Goal: Transaction & Acquisition: Purchase product/service

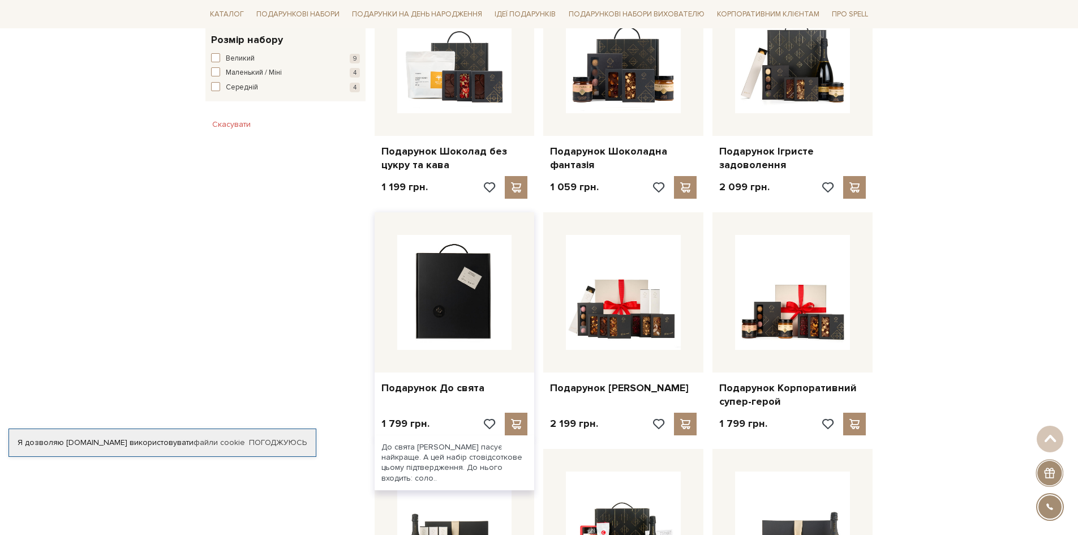
scroll to position [736, 0]
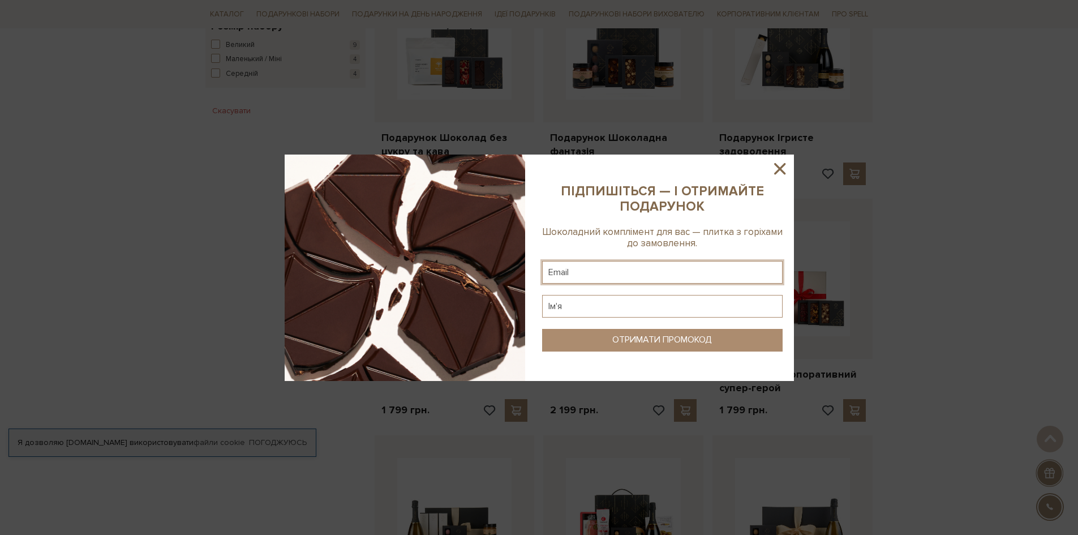
click at [642, 263] on input "text" at bounding box center [662, 272] width 241 height 23
type input "ь"
type input ","
type input "mavascap@gmail.com"
click at [629, 322] on sys-column-static at bounding box center [662, 268] width 263 height 226
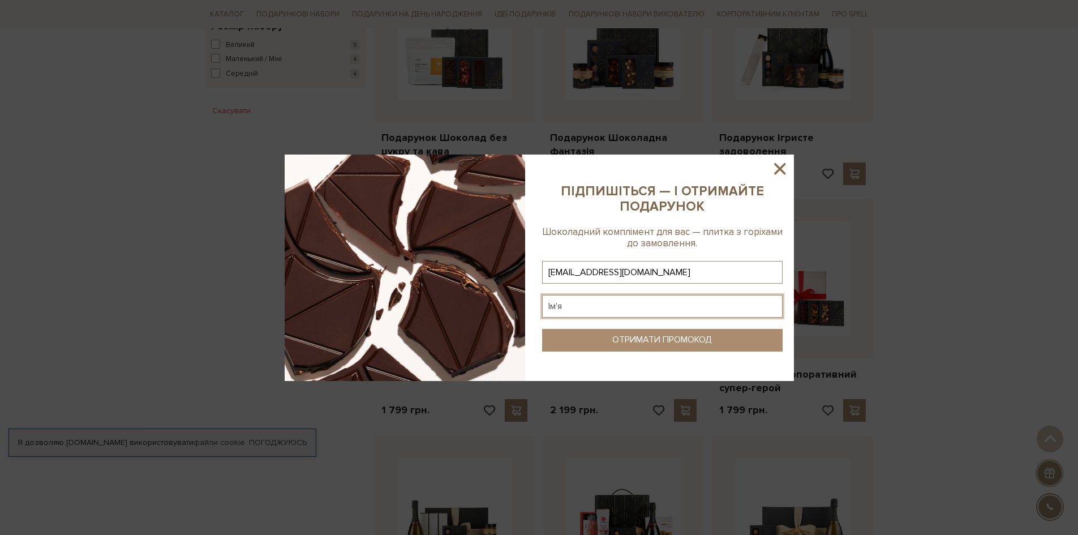
click at [615, 305] on input "text" at bounding box center [662, 306] width 241 height 23
type input "Вася"
click at [660, 338] on div "ОТРИМАТИ ПРОМОКОД" at bounding box center [662, 340] width 100 height 11
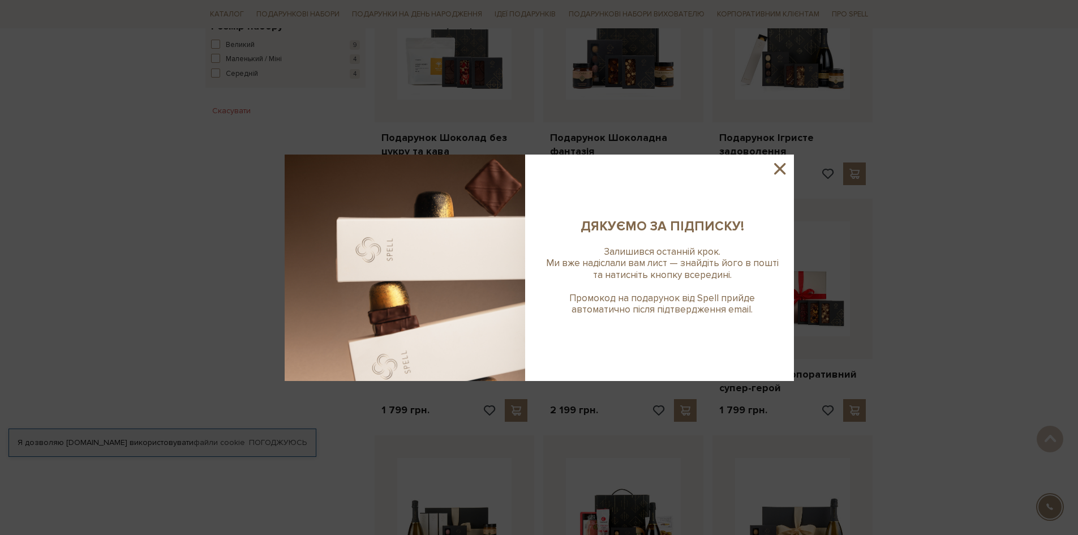
click at [785, 174] on icon at bounding box center [779, 168] width 11 height 11
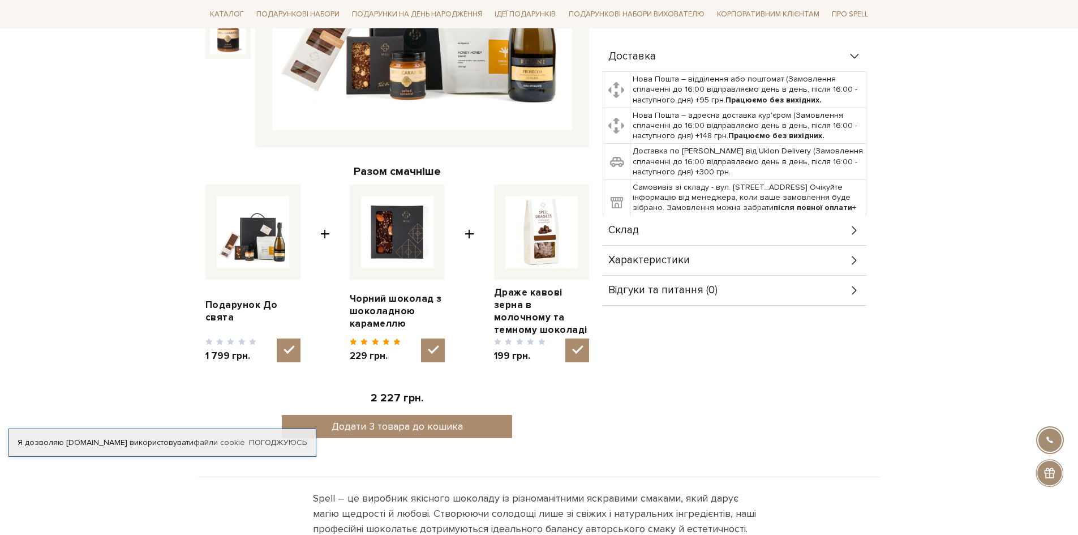
scroll to position [340, 0]
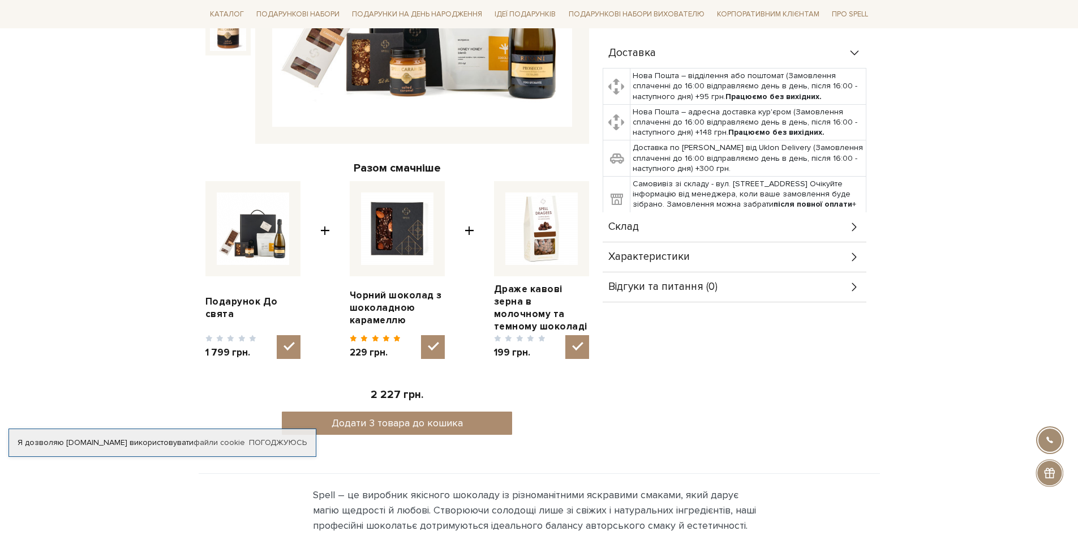
click at [619, 259] on span "Характеристики" at bounding box center [649, 257] width 82 height 10
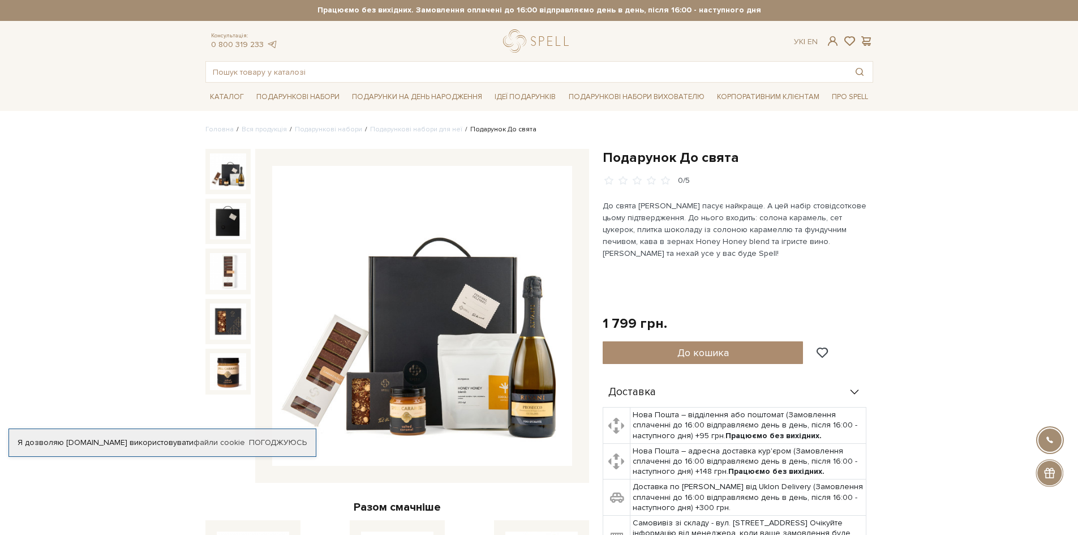
scroll to position [0, 0]
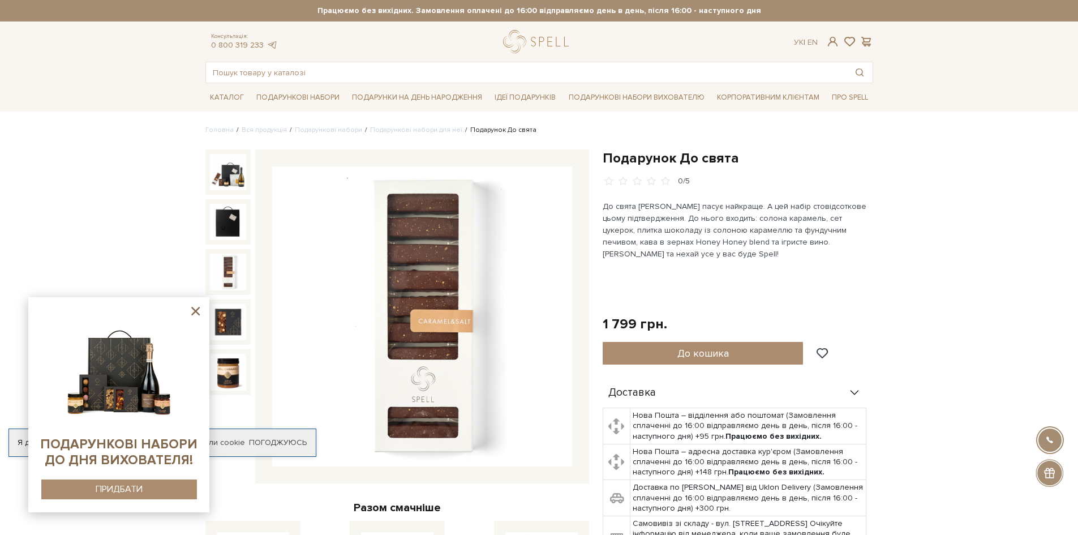
click at [198, 310] on icon at bounding box center [195, 311] width 8 height 8
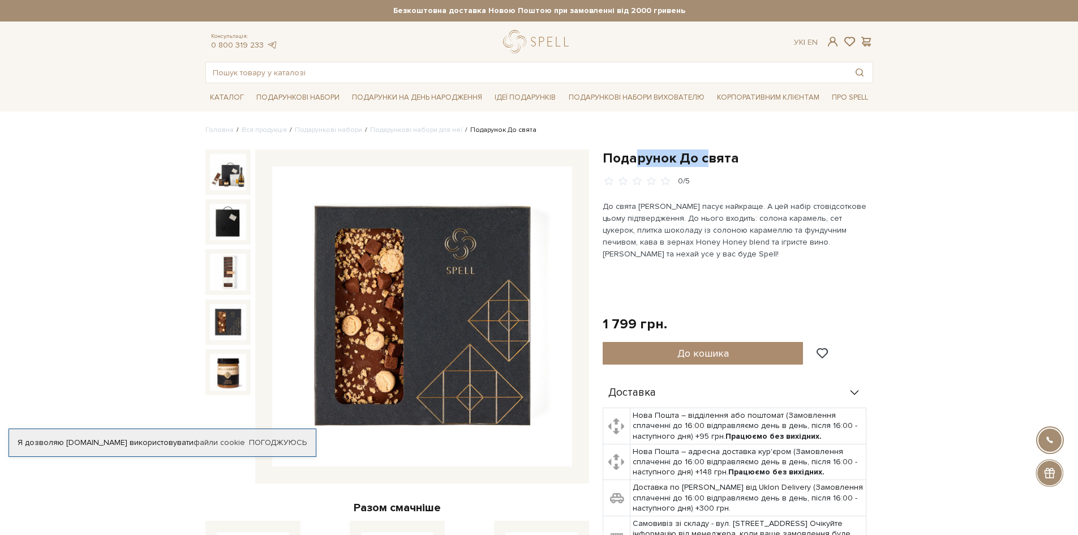
drag, startPoint x: 635, startPoint y: 160, endPoint x: 717, endPoint y: 161, distance: 81.5
click at [710, 161] on h1 "Подарунок До свята" at bounding box center [738, 158] width 271 height 18
click at [968, 84] on div "Каталог Всі солодощі Дивитись всі" at bounding box center [539, 97] width 1078 height 28
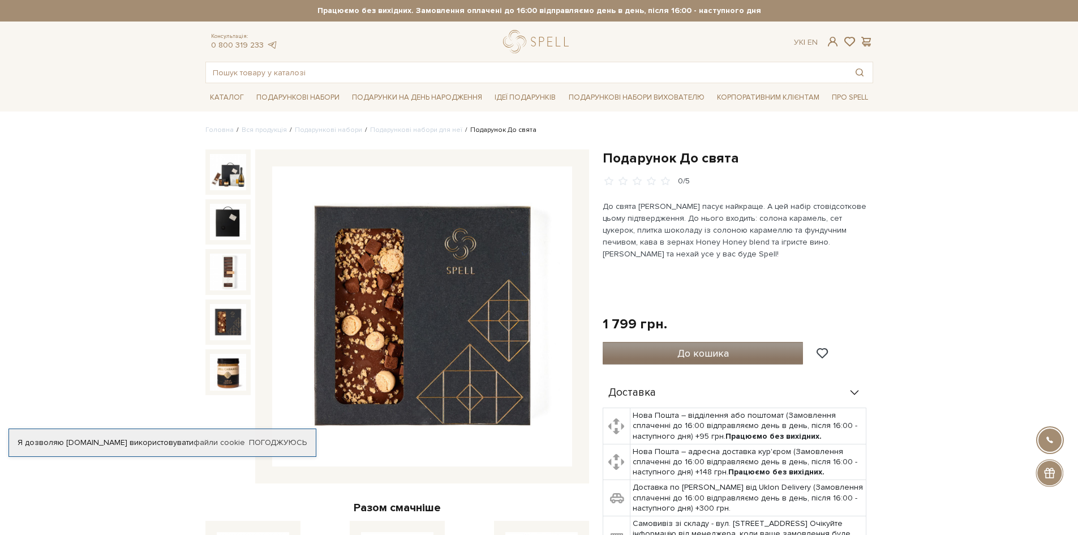
click at [680, 347] on span "До кошика" at bounding box center [703, 353] width 52 height 12
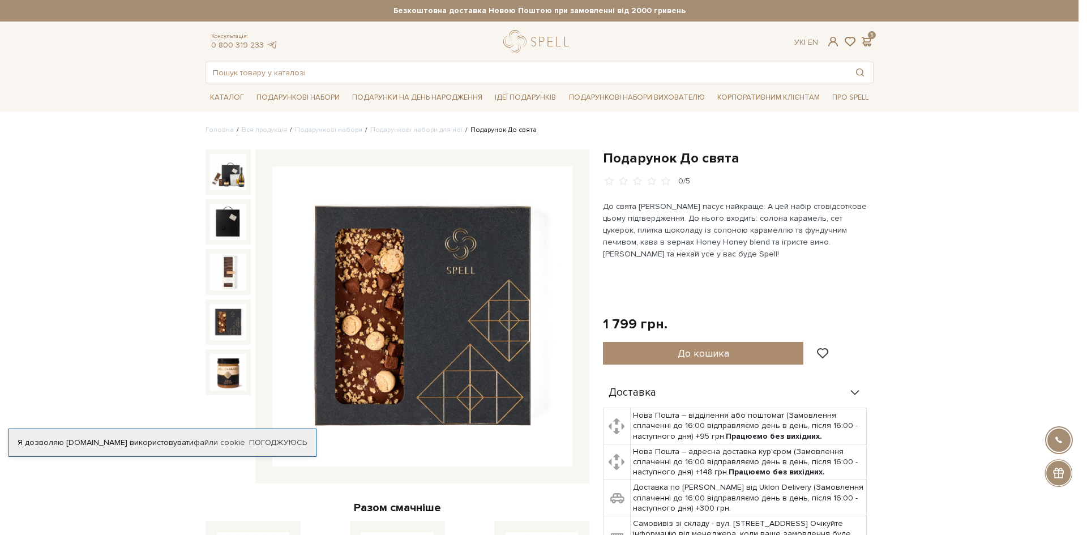
click at [763, 263] on div at bounding box center [543, 267] width 1087 height 535
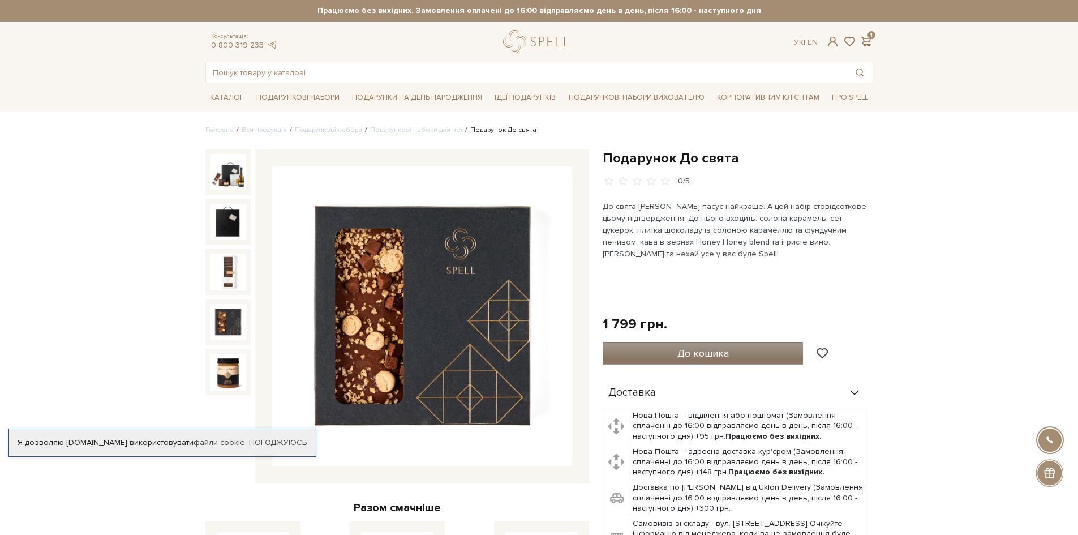
click at [733, 350] on button "До кошика" at bounding box center [703, 353] width 201 height 23
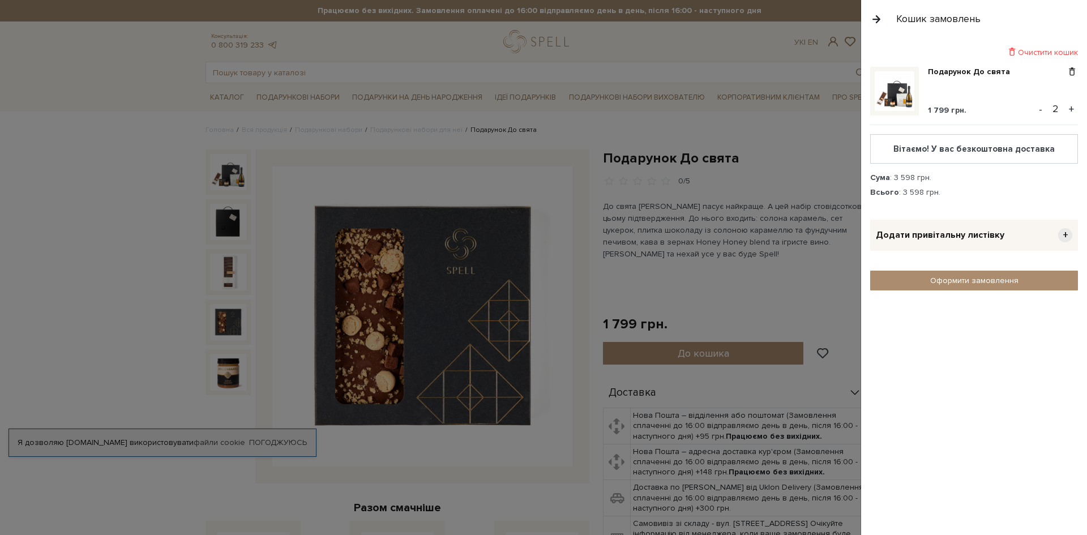
click at [1040, 108] on button "-" at bounding box center [1040, 109] width 11 height 17
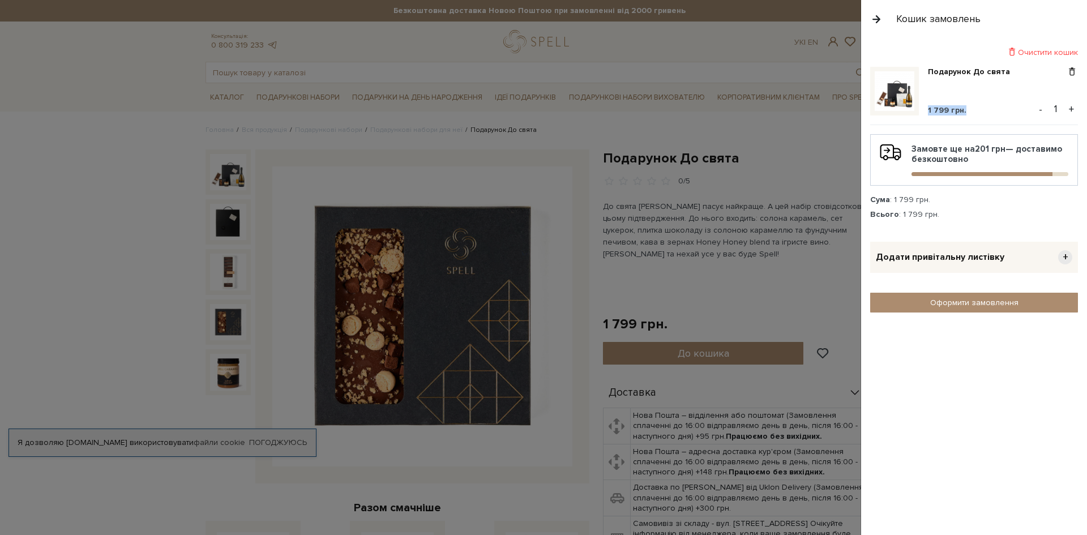
drag, startPoint x: 926, startPoint y: 108, endPoint x: 978, endPoint y: 110, distance: 52.1
click at [978, 110] on div "Подарунок До свята 1 799 грн. - 1 +" at bounding box center [974, 96] width 208 height 58
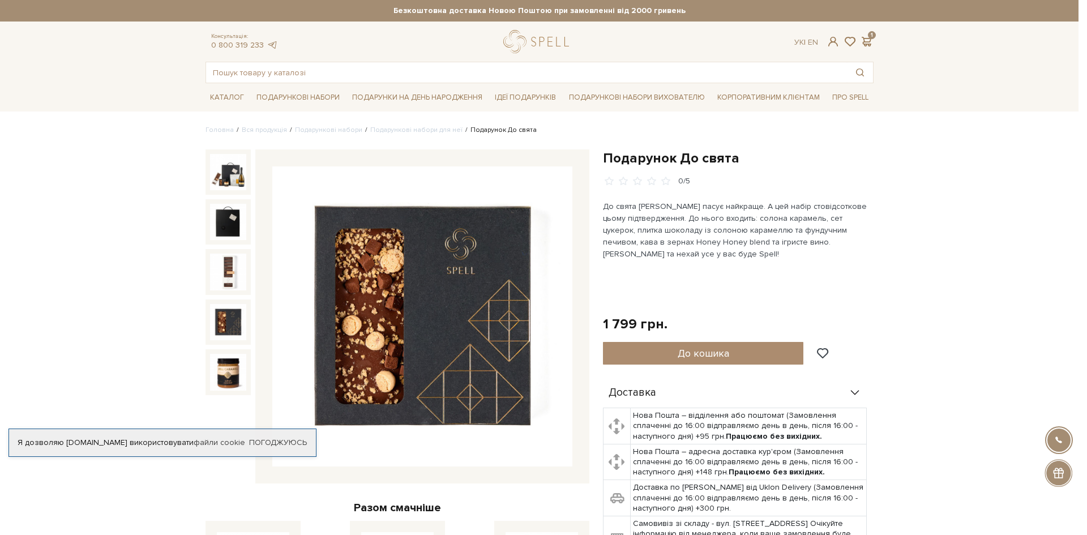
click at [779, 185] on div at bounding box center [543, 267] width 1087 height 535
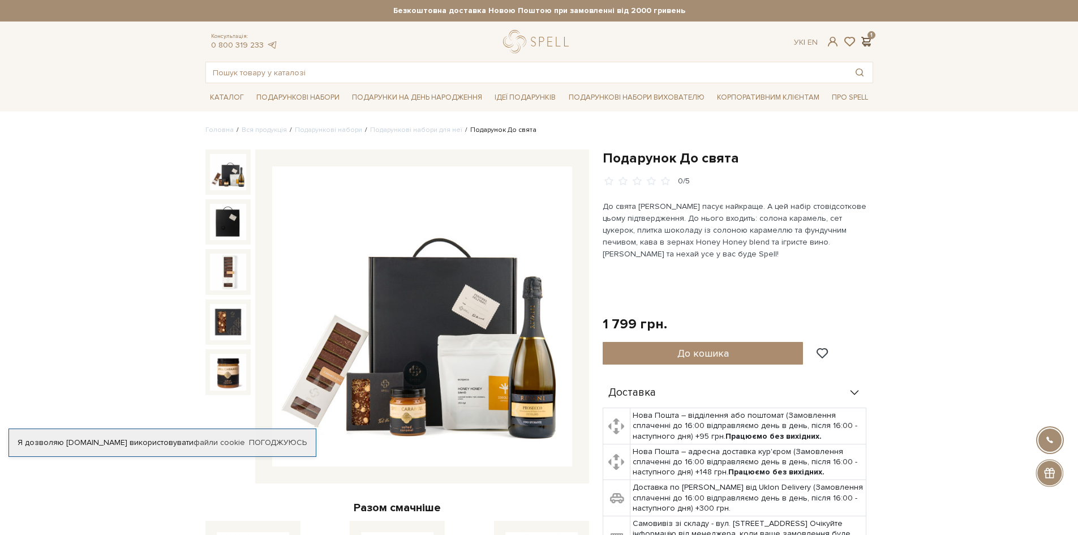
click at [860, 39] on span at bounding box center [867, 42] width 14 height 12
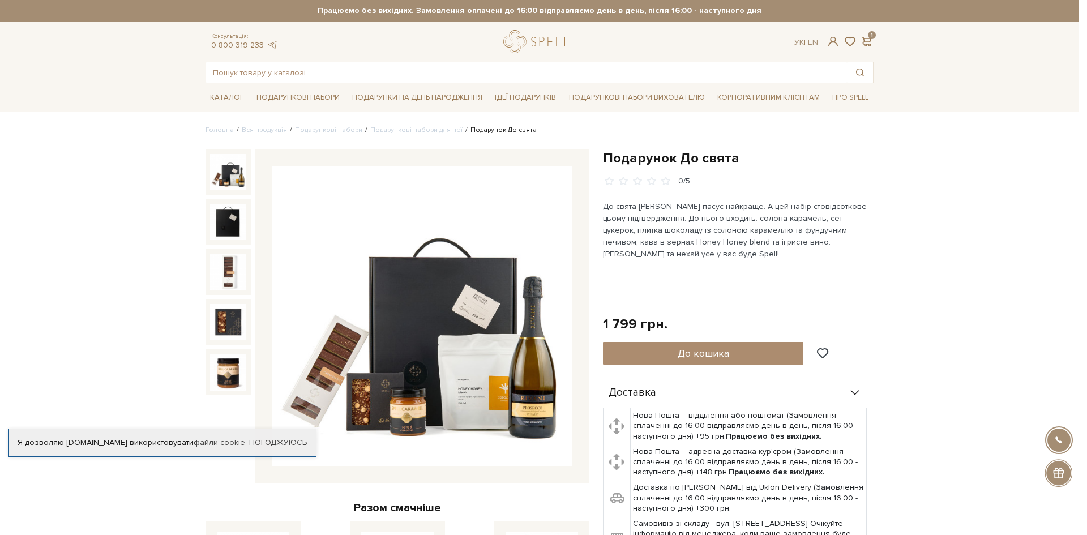
click at [718, 157] on div at bounding box center [543, 267] width 1087 height 535
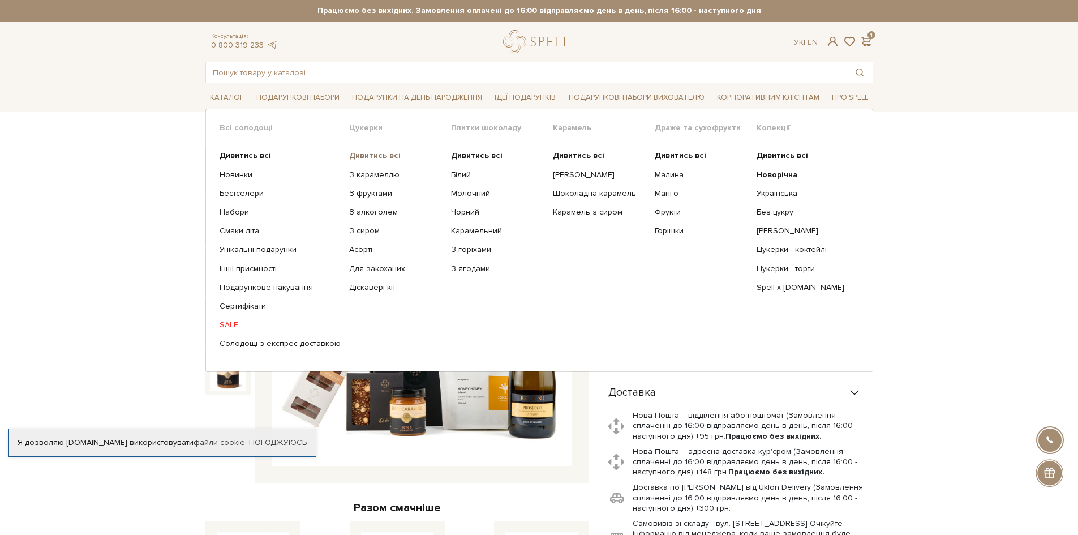
click at [363, 156] on b "Дивитись всі" at bounding box center [375, 156] width 52 height 10
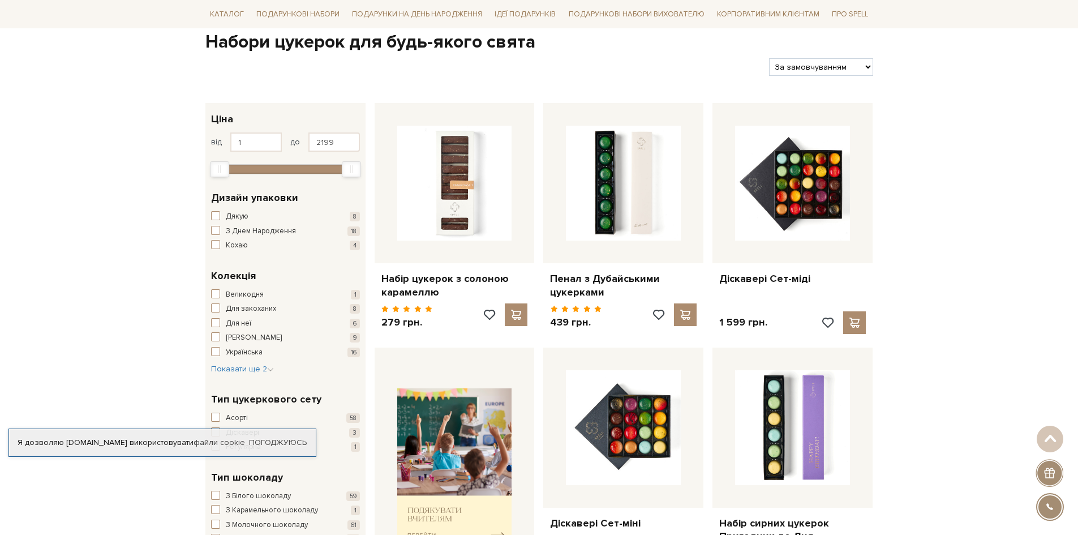
scroll to position [113, 0]
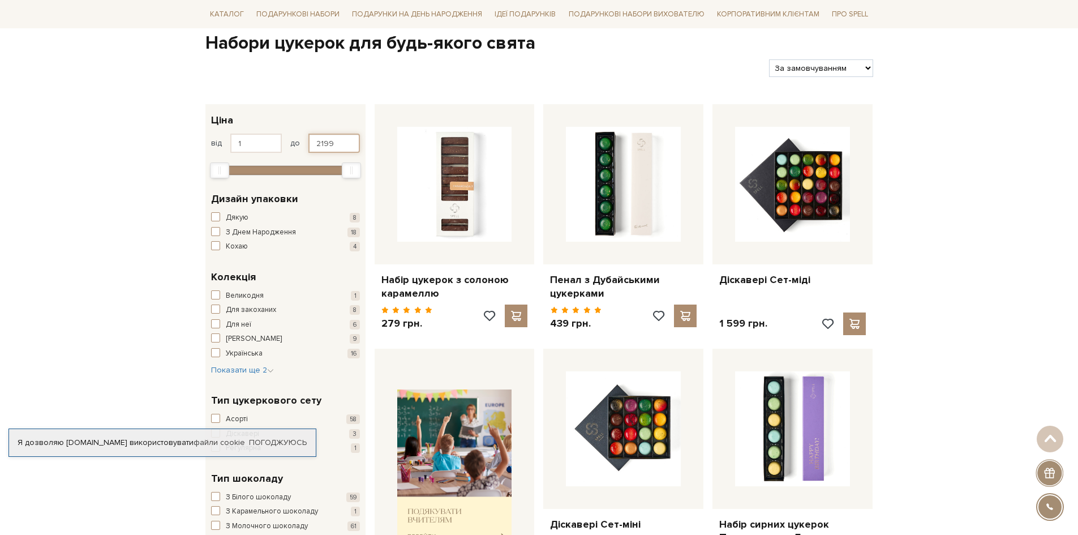
drag, startPoint x: 329, startPoint y: 144, endPoint x: 171, endPoint y: 138, distance: 158.0
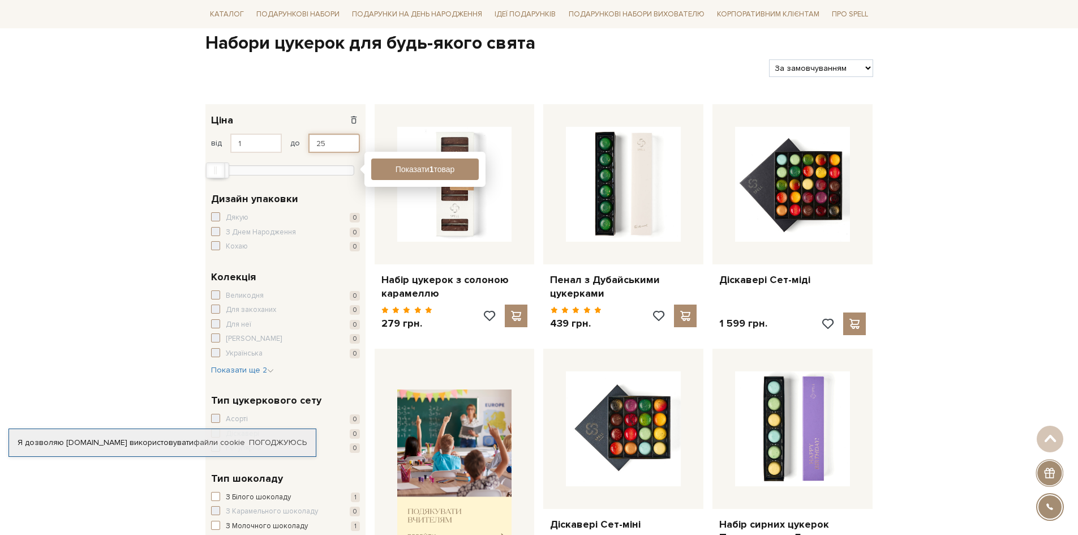
click at [346, 148] on input "25" at bounding box center [334, 143] width 52 height 19
type input "250"
click at [431, 164] on button "Показати 8 товарів" at bounding box center [425, 169] width 108 height 22
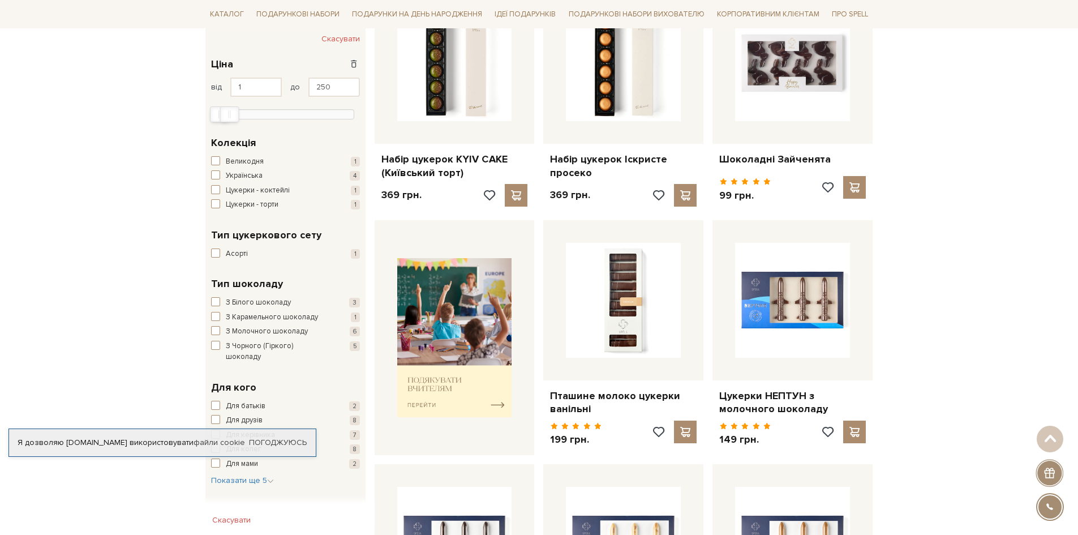
scroll to position [113, 0]
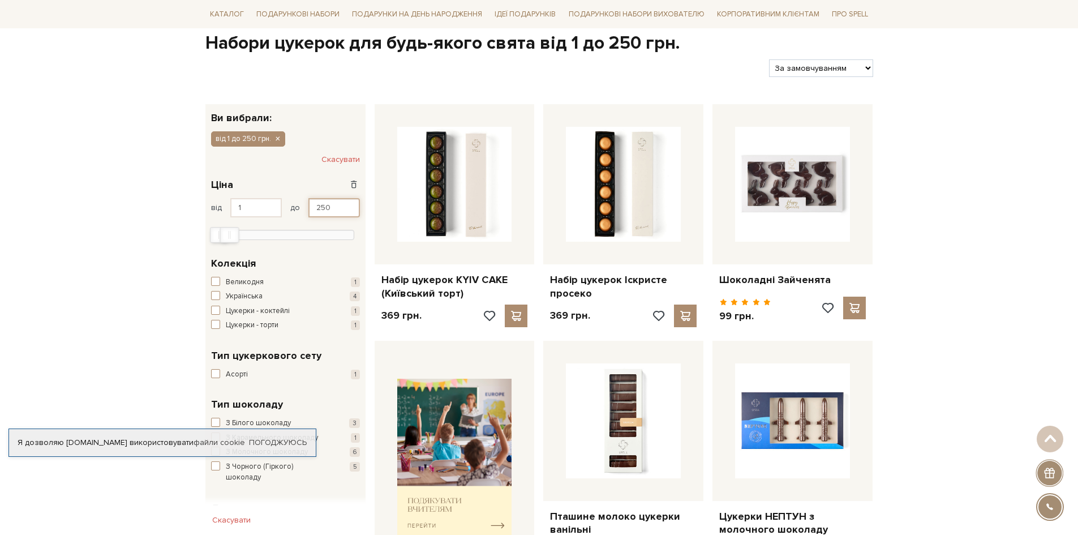
click at [345, 207] on input "250" at bounding box center [334, 207] width 52 height 19
drag, startPoint x: 337, startPoint y: 207, endPoint x: 294, endPoint y: 207, distance: 43.6
click at [294, 207] on div "від 1 до 250" at bounding box center [285, 207] width 149 height 19
type input "300"
click at [414, 234] on button "Показати 9 товарів" at bounding box center [425, 234] width 108 height 22
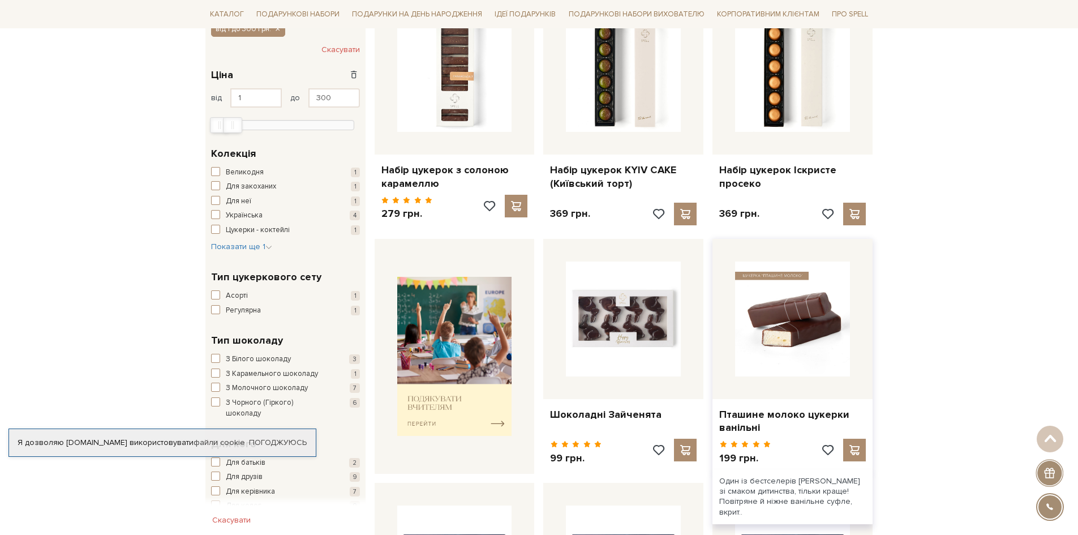
scroll to position [226, 0]
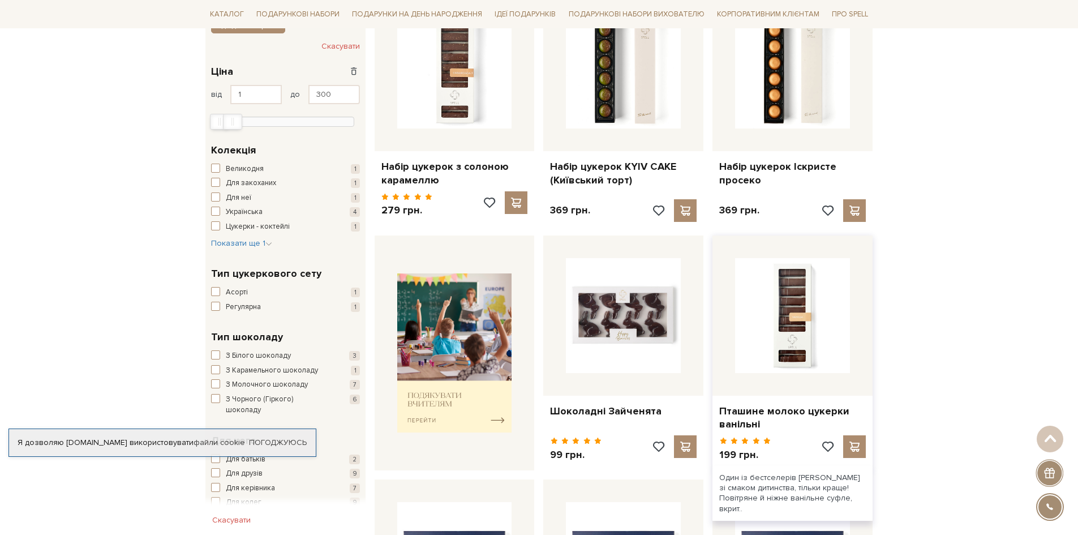
click at [782, 395] on div "Пташине молоко цукерки ванільні" at bounding box center [793, 352] width 160 height 235
click at [797, 405] on link "Пташине молоко цукерки ванільні" at bounding box center [792, 418] width 147 height 27
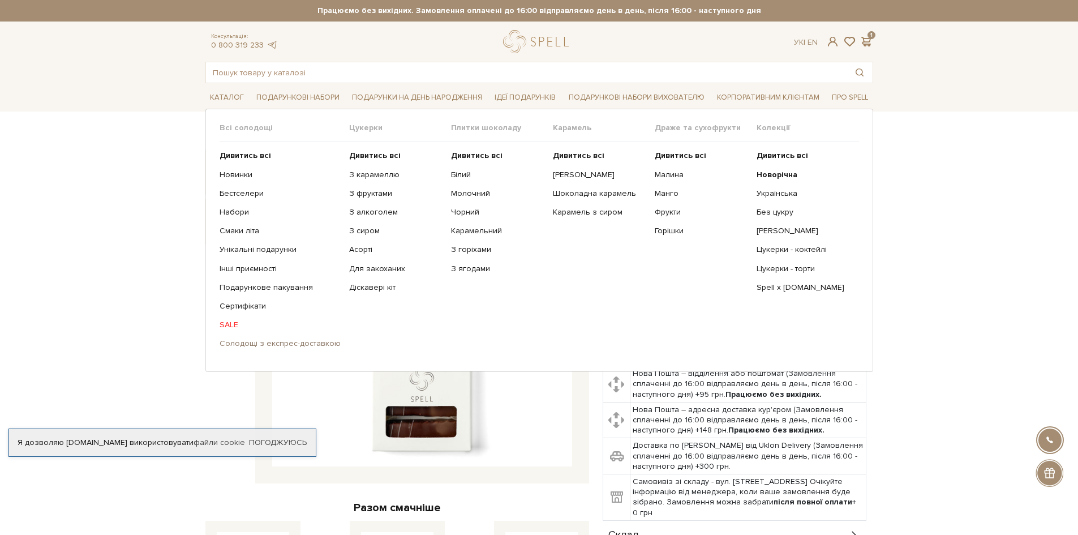
click at [292, 344] on link "Солодощі з експрес-доставкою" at bounding box center [280, 343] width 121 height 10
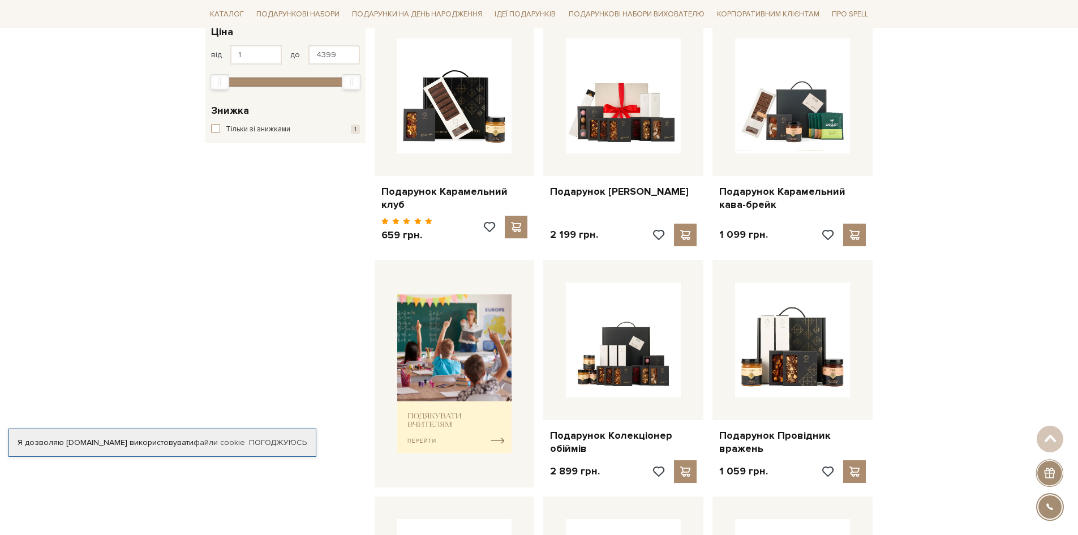
scroll to position [226, 0]
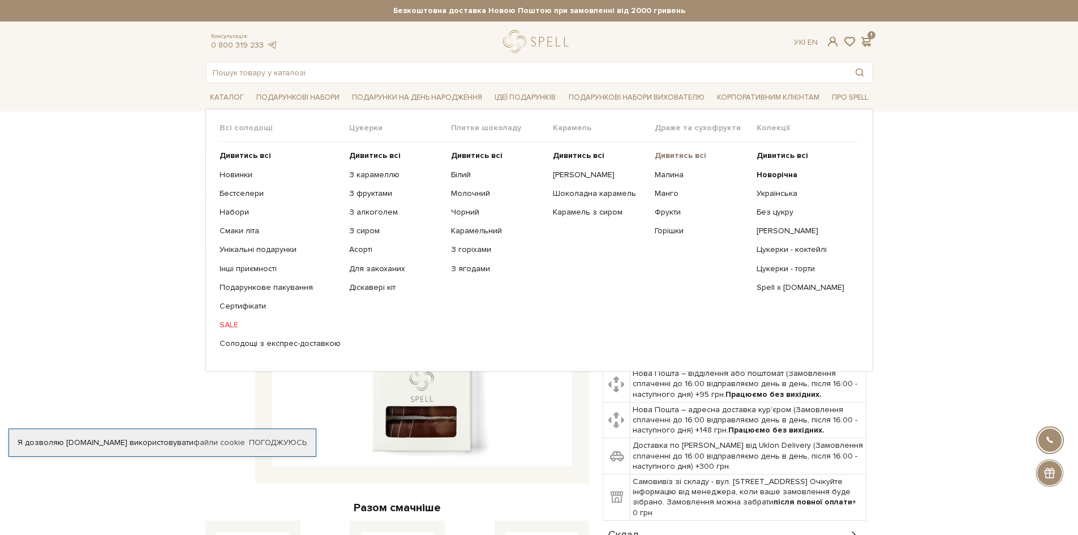
click at [667, 158] on b "Дивитись всі" at bounding box center [681, 156] width 52 height 10
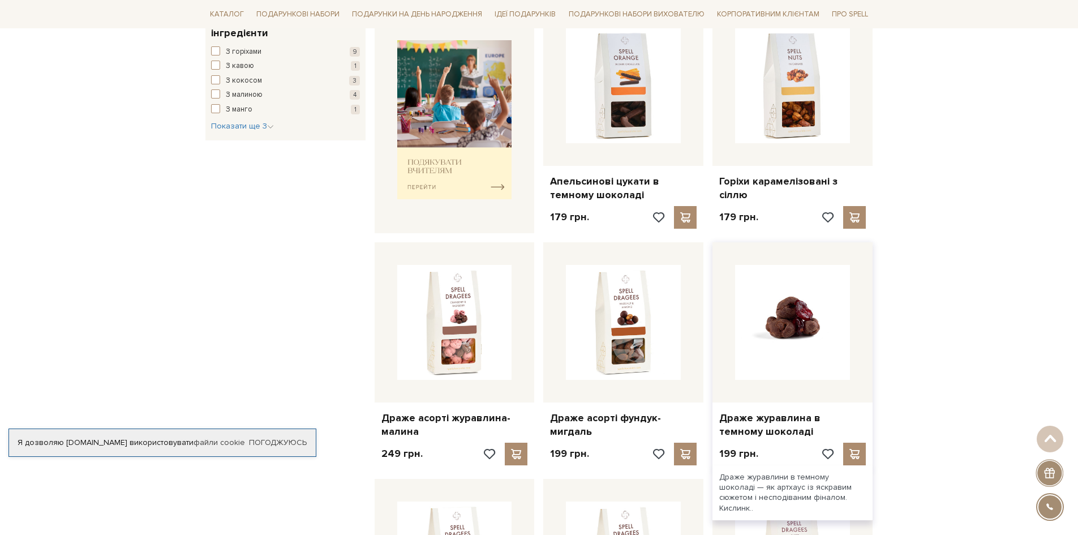
scroll to position [509, 0]
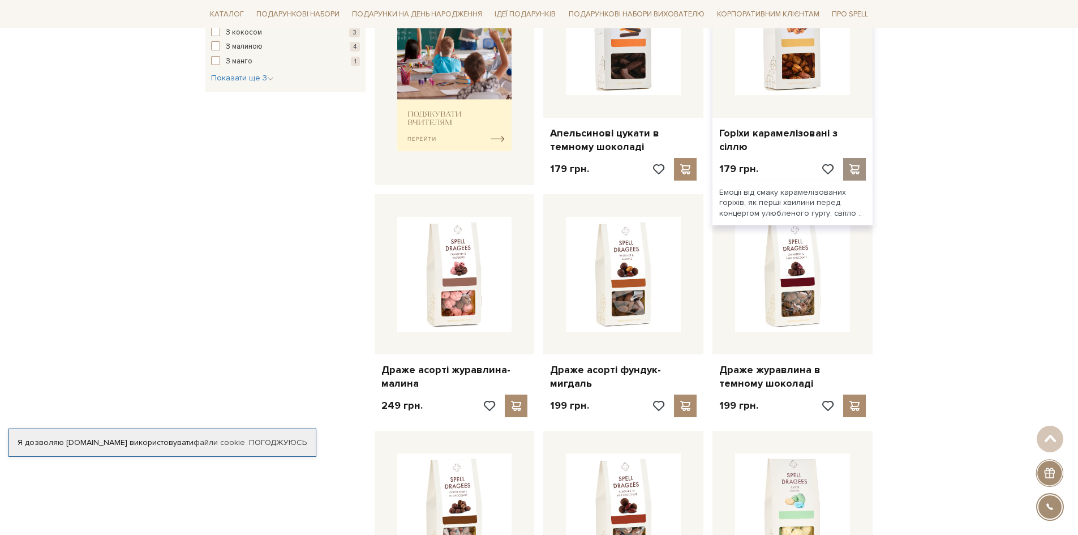
click at [854, 169] on span at bounding box center [855, 169] width 14 height 10
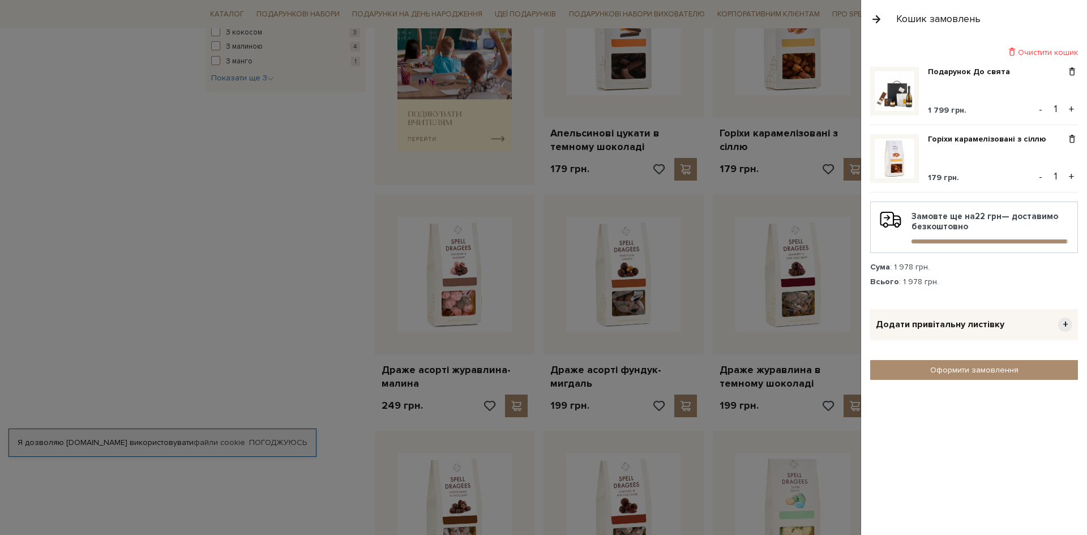
click at [1039, 177] on button "-" at bounding box center [1040, 176] width 11 height 17
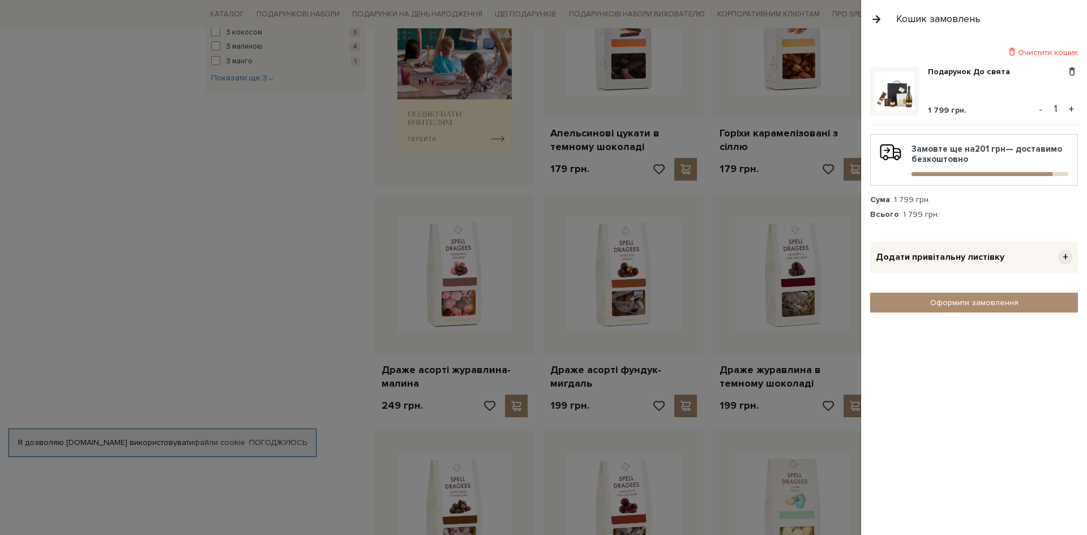
click at [156, 215] on div at bounding box center [543, 267] width 1087 height 535
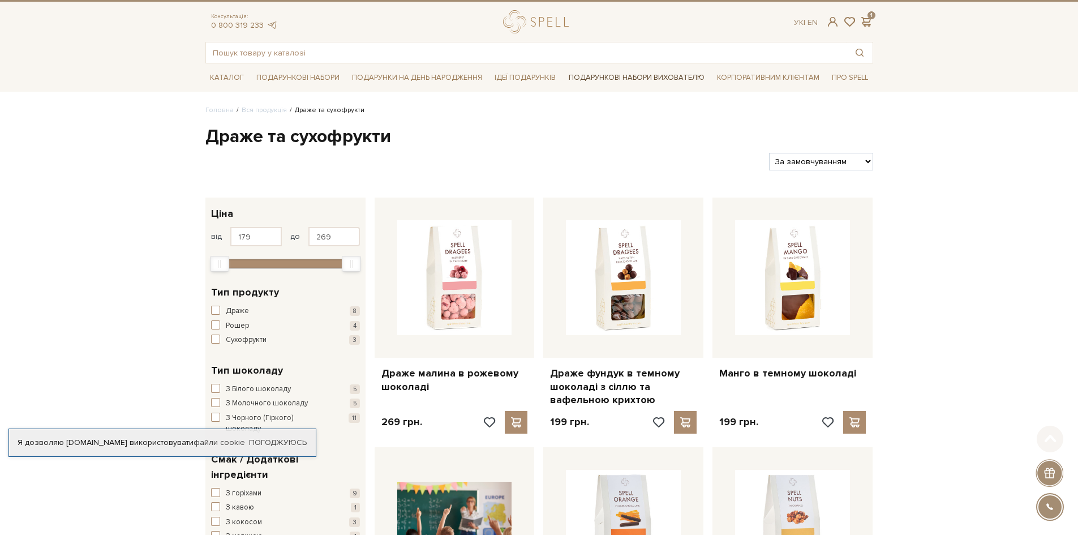
scroll to position [0, 0]
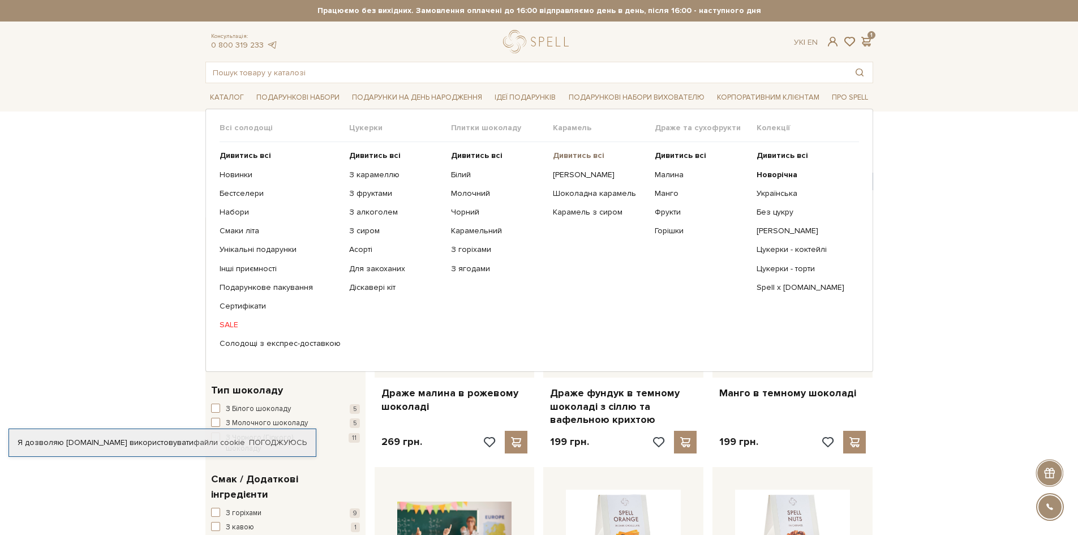
click at [571, 156] on b "Дивитись всі" at bounding box center [579, 156] width 52 height 10
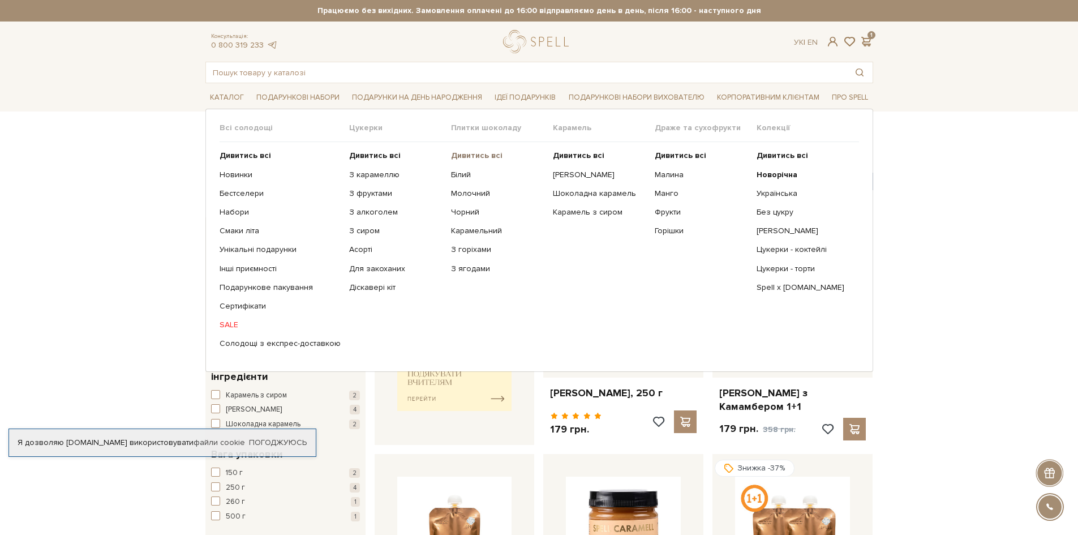
click at [459, 156] on b "Дивитись всі" at bounding box center [477, 156] width 52 height 10
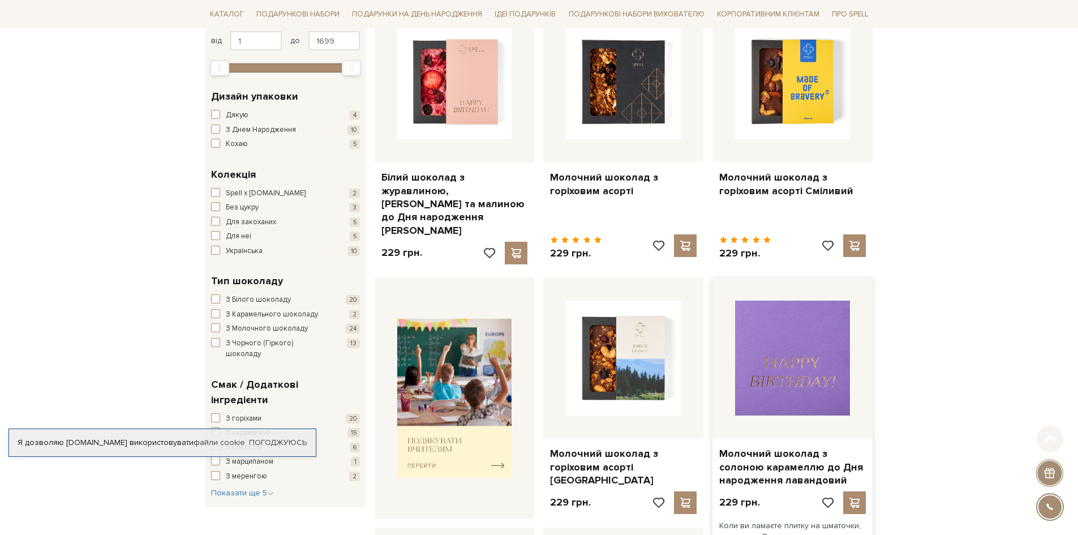
scroll to position [226, 0]
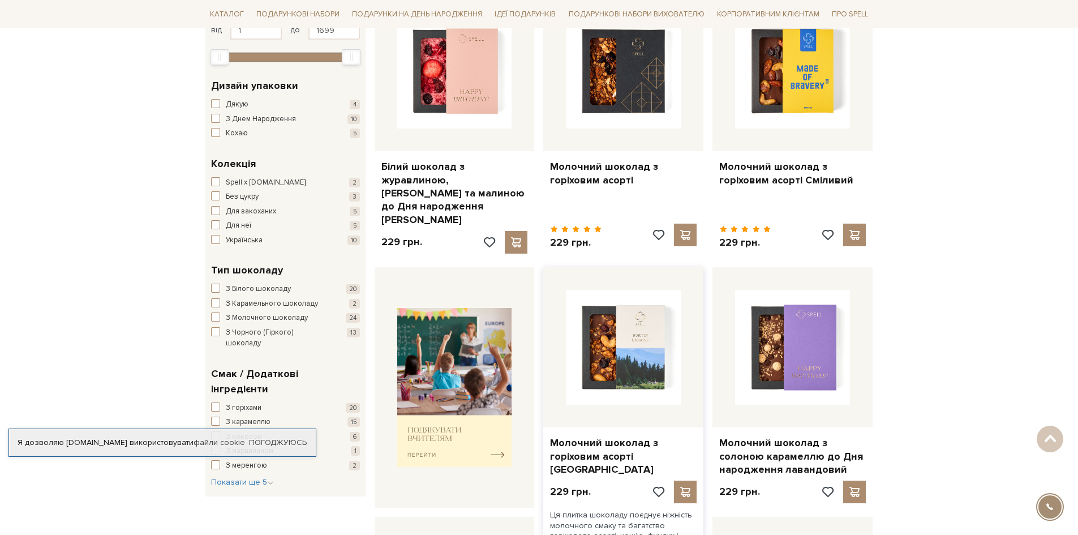
click at [597, 325] on img at bounding box center [623, 347] width 115 height 115
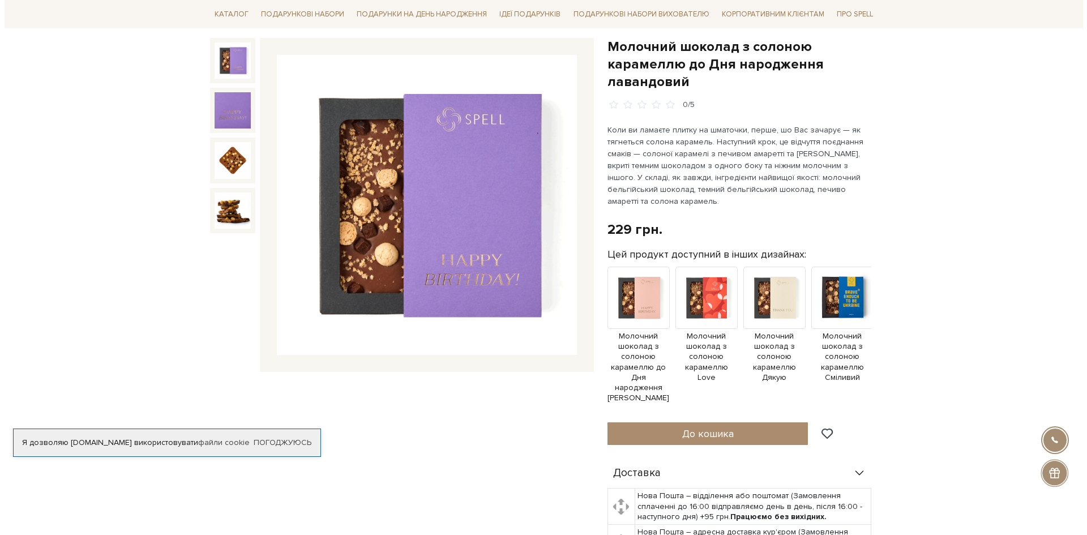
scroll to position [57, 0]
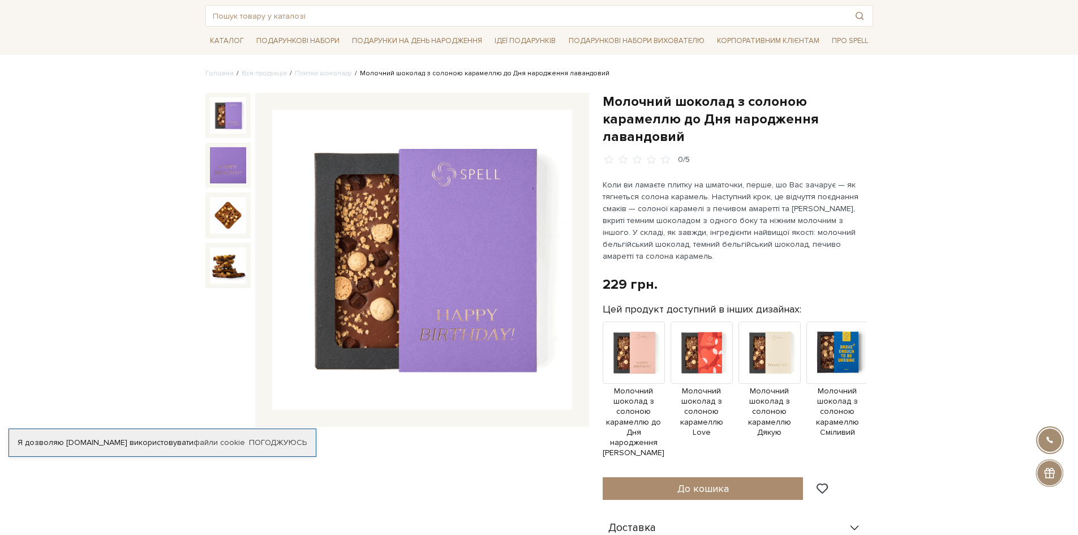
click at [778, 246] on p "Коли ви ламаєте плитку на шматочки, перше, шо Вас зачарує — як тягнеться солона…" at bounding box center [735, 220] width 265 height 83
click at [802, 247] on p "Коли ви ламаєте плитку на шматочки, перше, шо Вас зачарує — як тягнеться солона…" at bounding box center [735, 220] width 265 height 83
click at [704, 482] on span "До кошика" at bounding box center [703, 488] width 52 height 12
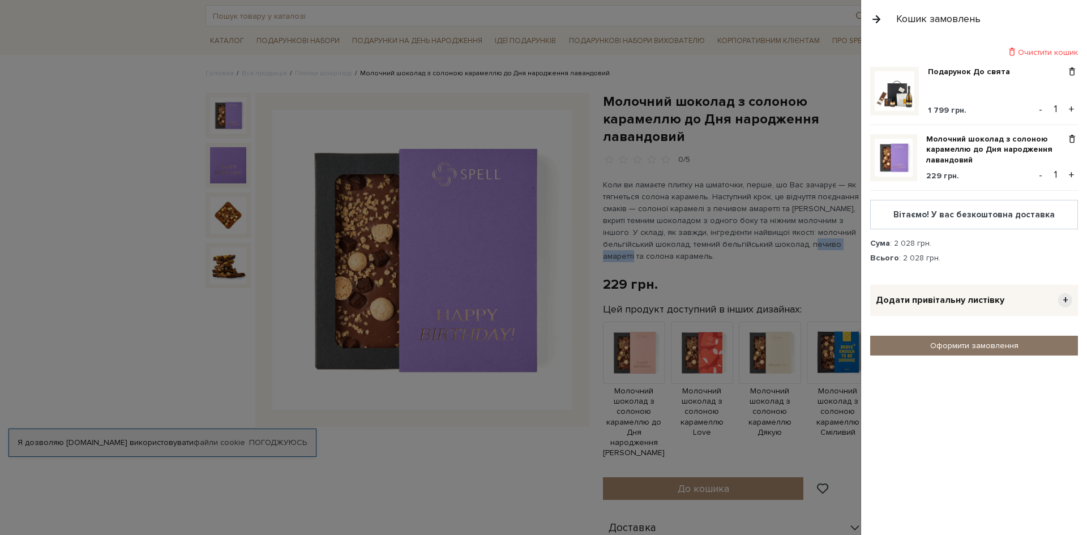
click at [980, 343] on link "Оформити замовлення" at bounding box center [974, 346] width 208 height 20
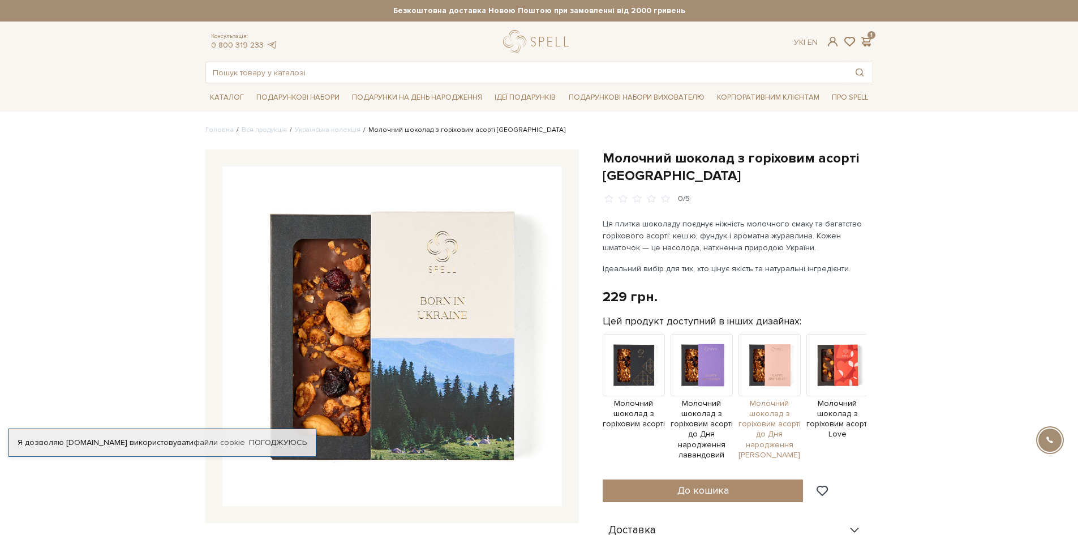
click at [770, 366] on img at bounding box center [770, 365] width 62 height 62
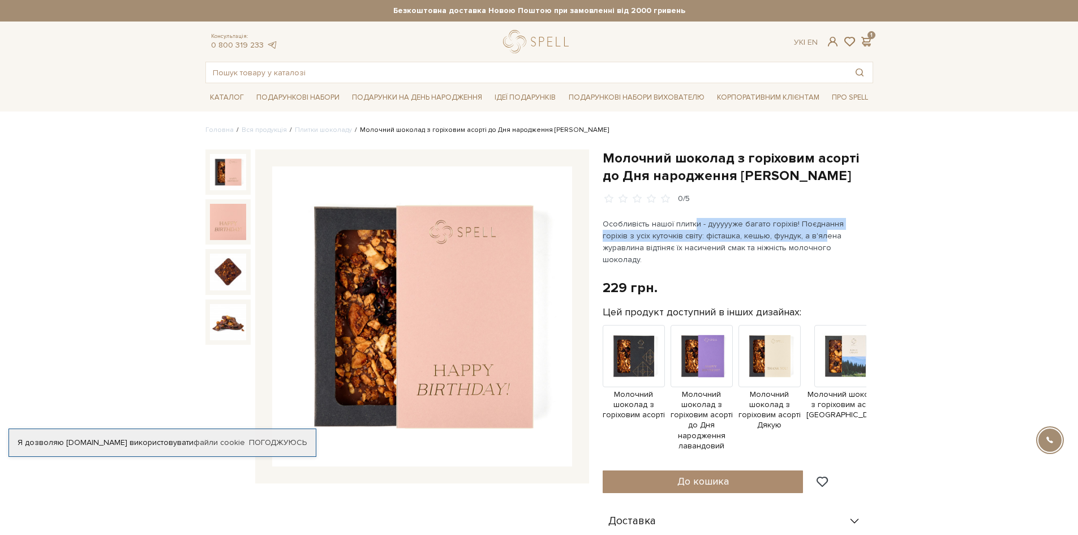
drag, startPoint x: 705, startPoint y: 224, endPoint x: 789, endPoint y: 232, distance: 84.7
click at [789, 232] on p "Особливість нашої плитки - дуууууже багато горіхів! Поєднання горіхів з усіх ку…" at bounding box center [735, 242] width 265 height 48
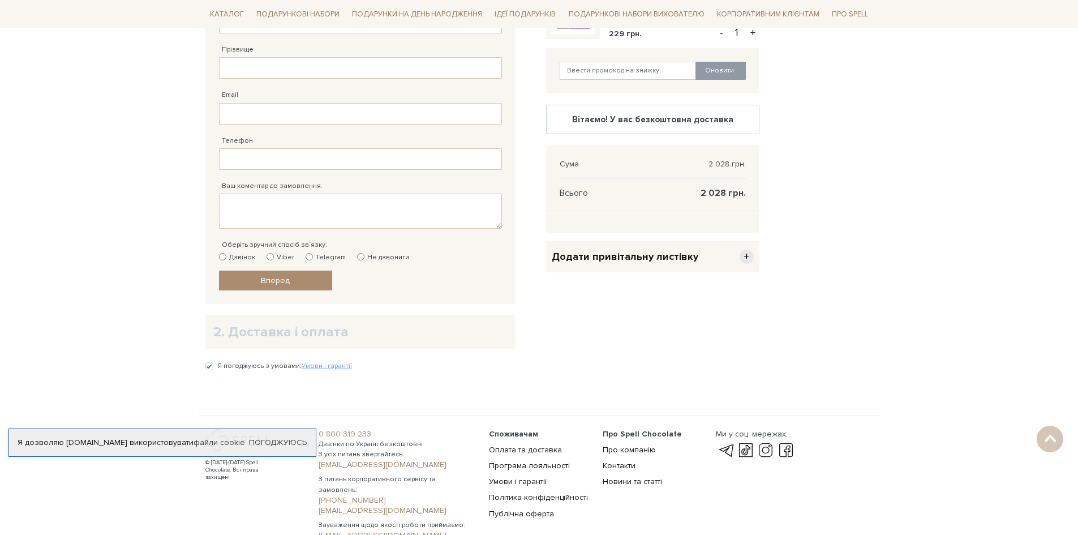
scroll to position [57, 0]
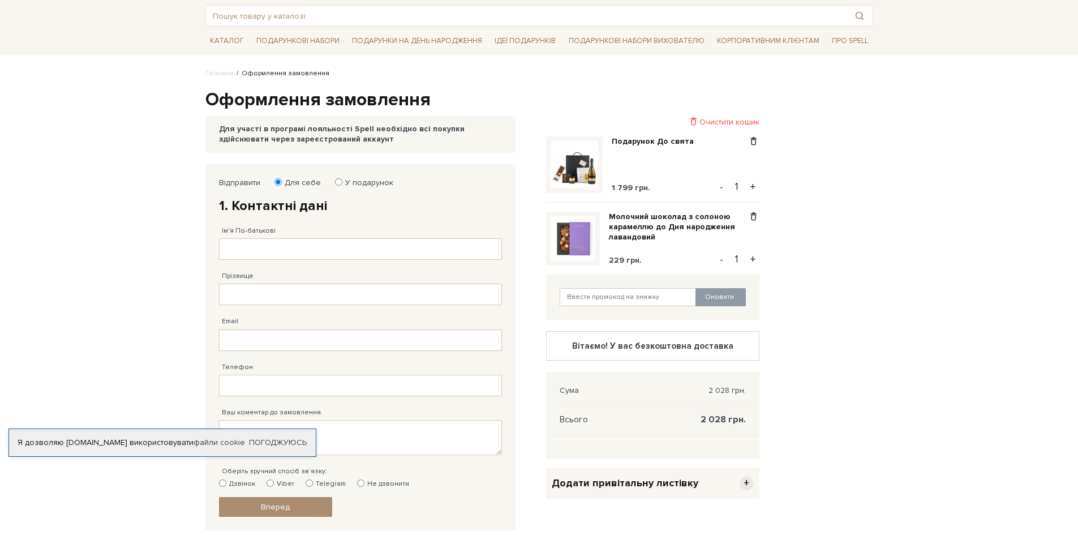
click at [624, 283] on div "Оновити" at bounding box center [652, 297] width 213 height 45
click at [627, 293] on input "text" at bounding box center [628, 297] width 137 height 18
paste input "SweetGift"
type input "SweetGift"
click at [718, 302] on button "Оновити" at bounding box center [721, 297] width 50 height 18
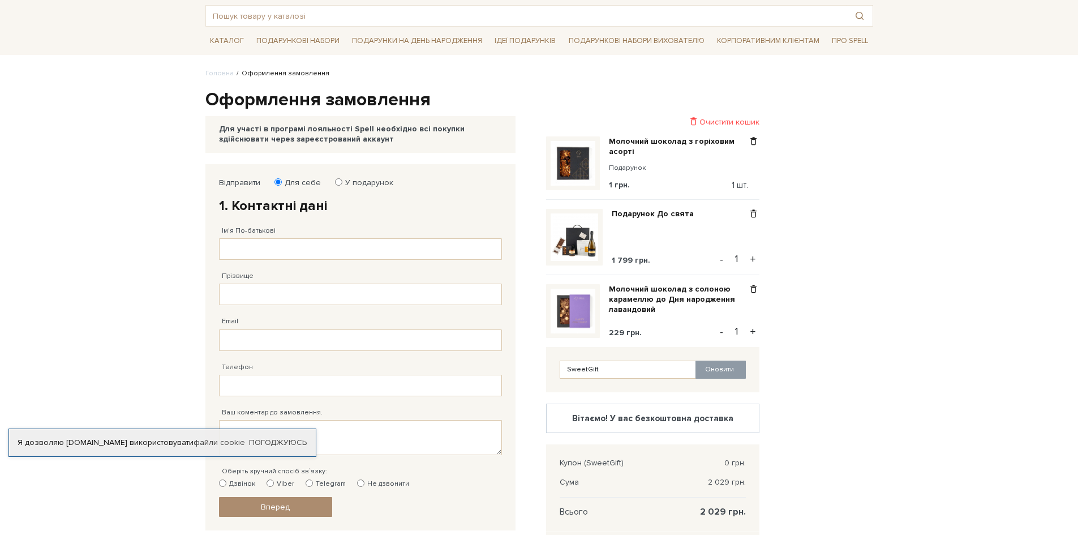
click at [341, 188] on fieldset "Відправити Для себе У подарунок 1. Контактні дані Ім'я По-батькові Заповніть по…" at bounding box center [360, 348] width 283 height 340
click at [336, 183] on input "У подарунок" at bounding box center [338, 181] width 7 height 7
radio input "true"
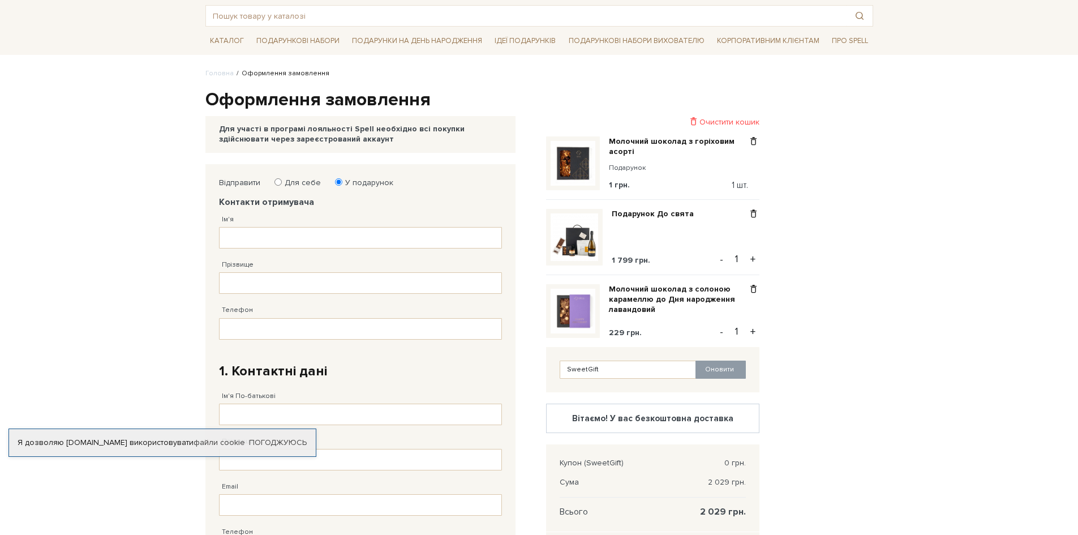
click at [282, 182] on label "Для себе" at bounding box center [299, 183] width 44 height 10
click at [282, 182] on input "Для себе" at bounding box center [278, 181] width 7 height 7
radio input "true"
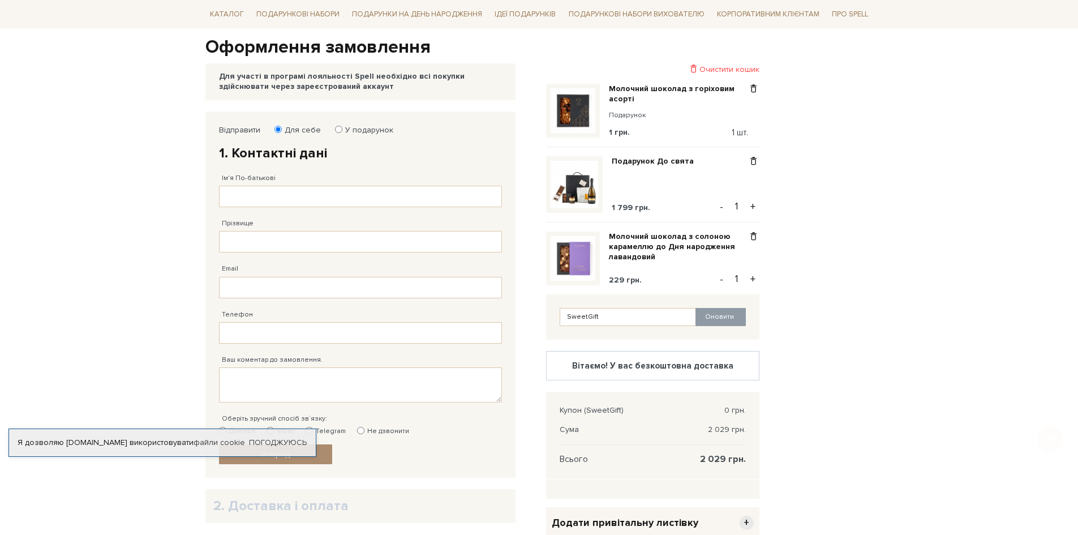
scroll to position [226, 0]
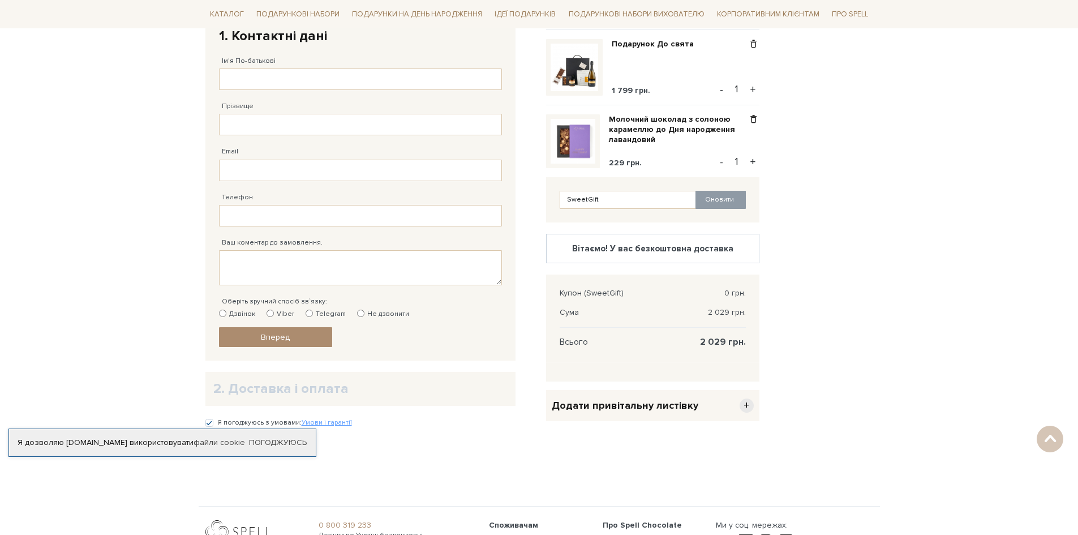
click at [275, 311] on label "Viber" at bounding box center [281, 314] width 28 height 10
click at [274, 311] on input "Viber" at bounding box center [270, 313] width 7 height 7
radio input "true"
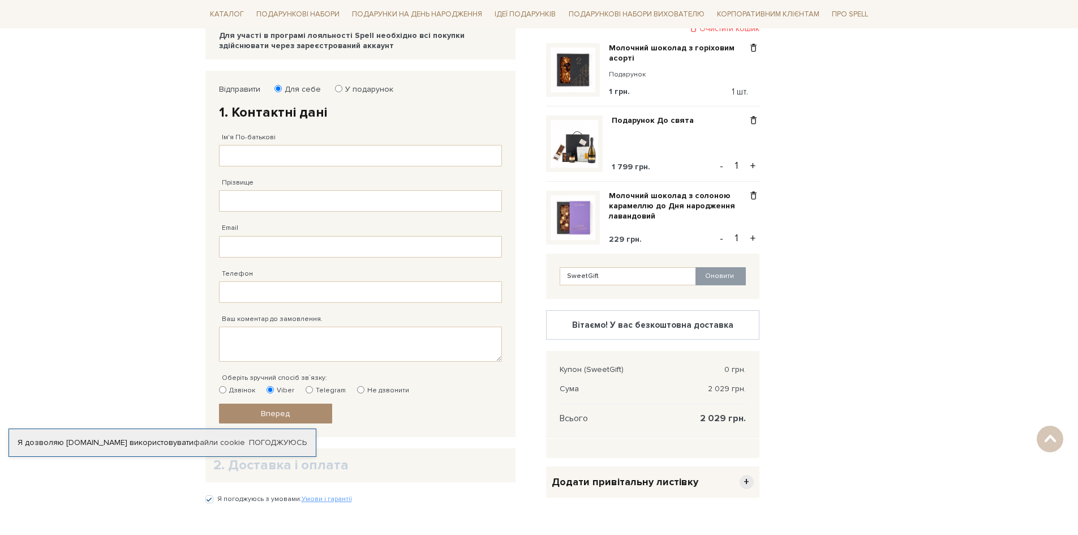
scroll to position [57, 0]
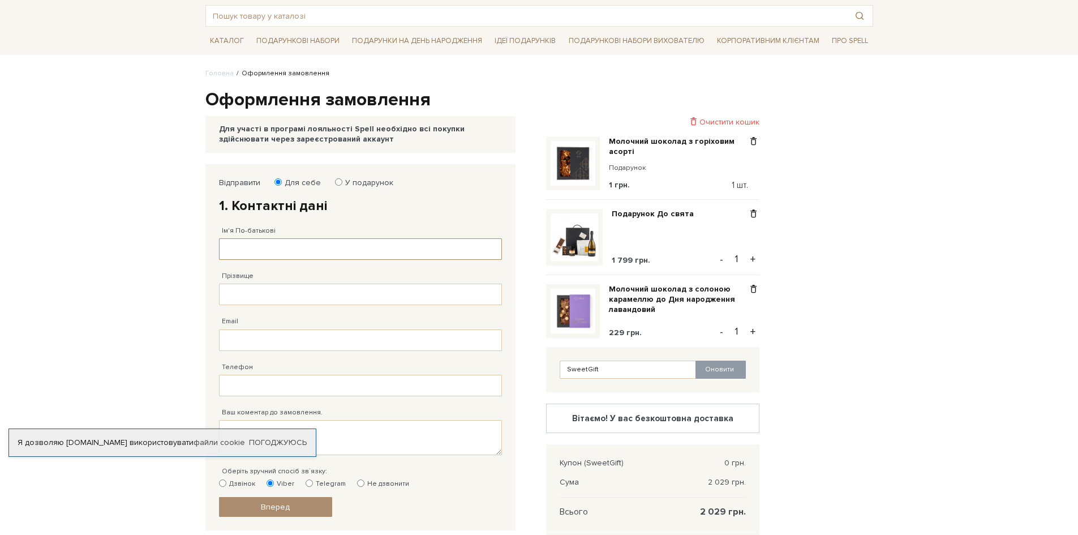
click at [260, 250] on input "Ім'я По-батькові" at bounding box center [360, 249] width 283 height 22
type input "Анастасія"
click at [271, 296] on input "Прізвище" at bounding box center [360, 295] width 283 height 22
type input "а"
type input "Маців"
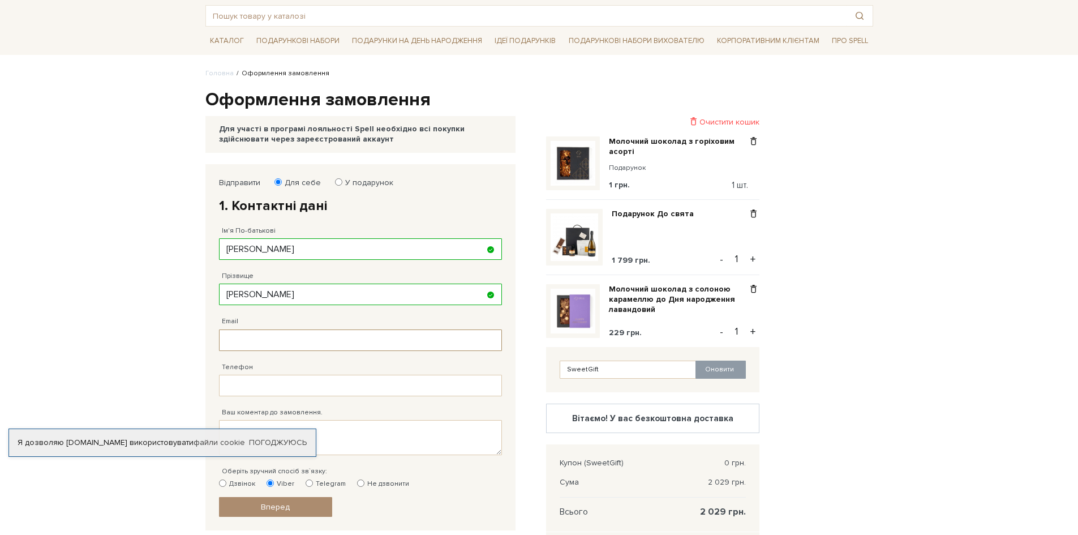
click at [264, 340] on input "Email" at bounding box center [360, 340] width 283 height 22
type input "ь"
type input ","
type input "mavascap@gmail.com"
click at [284, 380] on input "Телефон" at bounding box center [360, 386] width 283 height 22
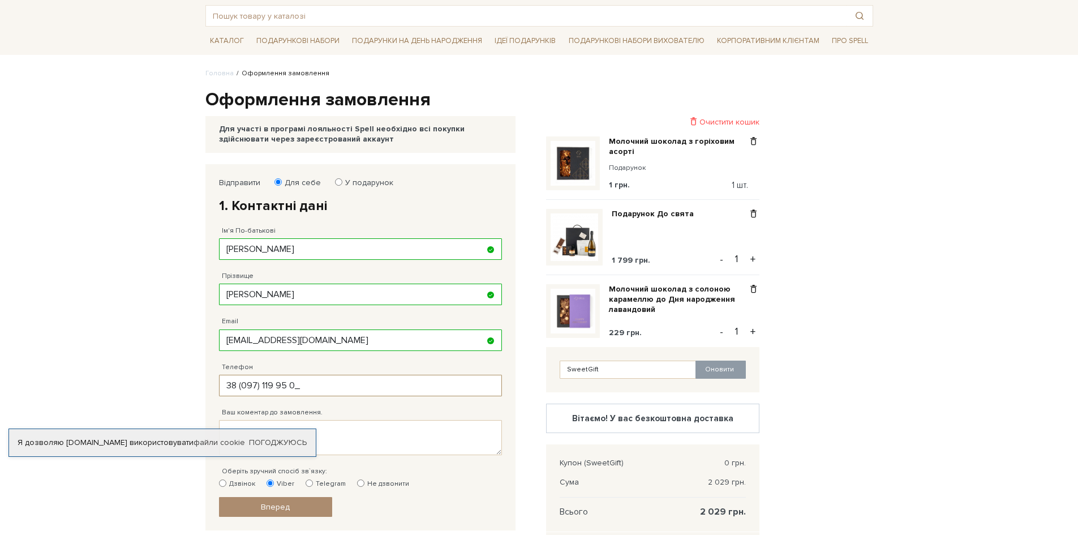
type input "38 (097) 119 95 00"
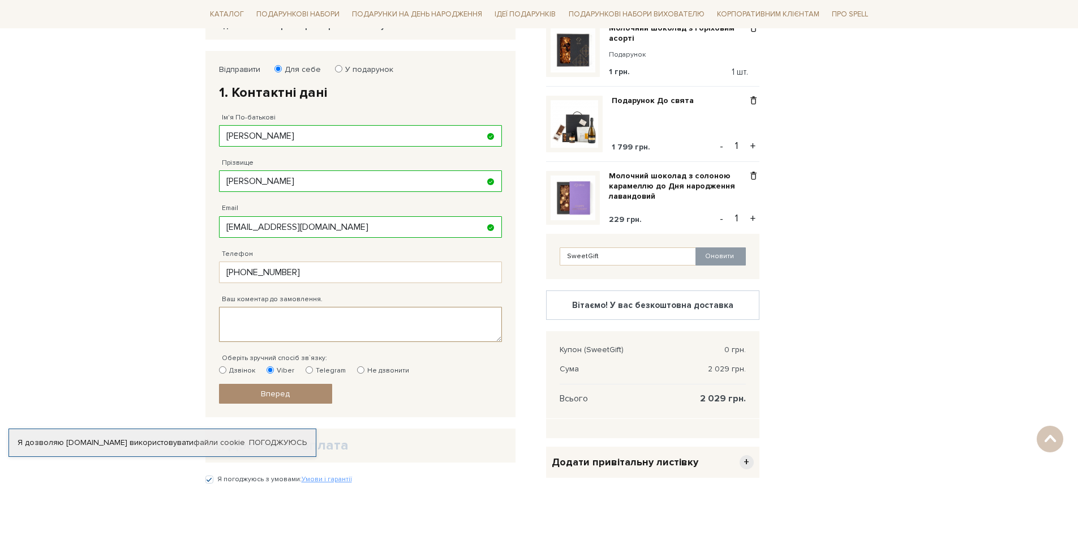
click at [299, 329] on textarea "Ваш коментар до замовлення." at bounding box center [360, 324] width 283 height 35
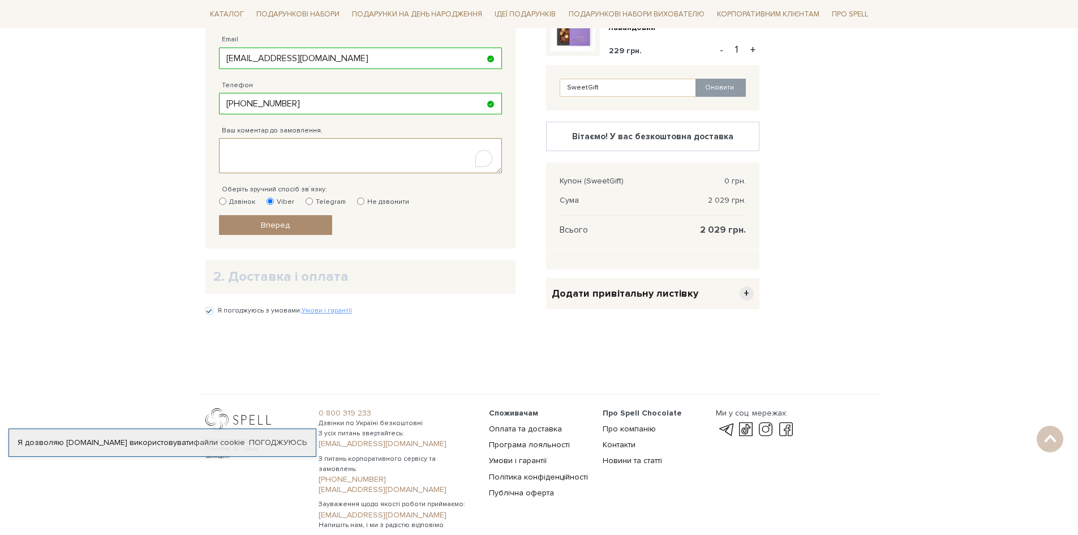
scroll to position [340, 0]
click at [751, 292] on span "+" at bounding box center [747, 292] width 14 height 14
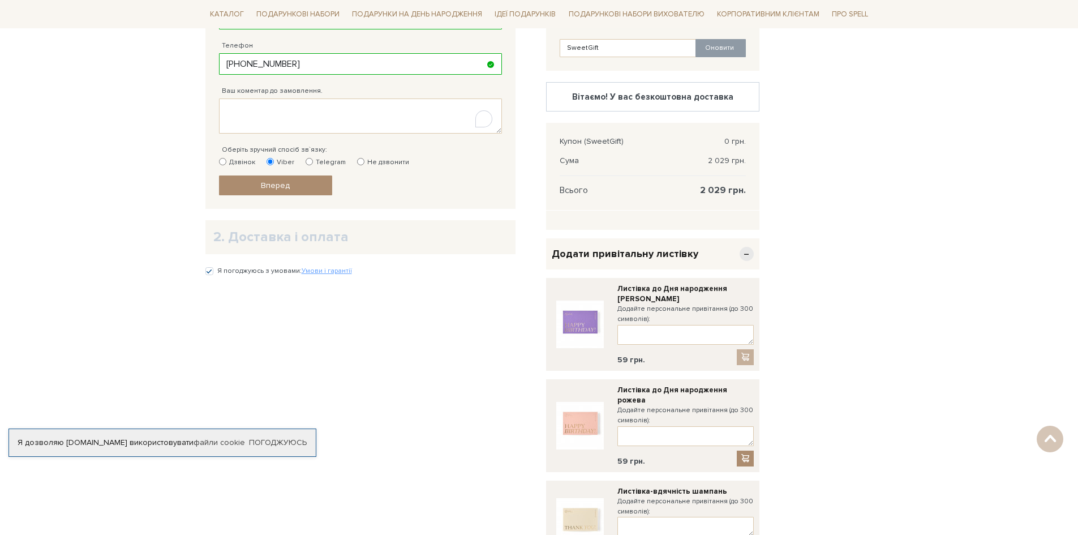
scroll to position [396, 0]
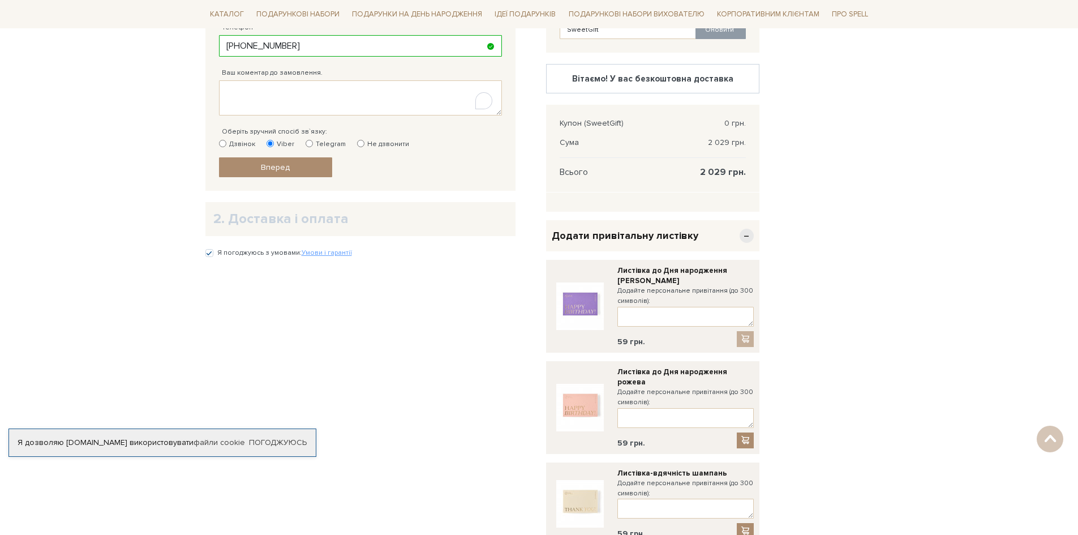
click at [743, 238] on span "−" at bounding box center [747, 236] width 14 height 14
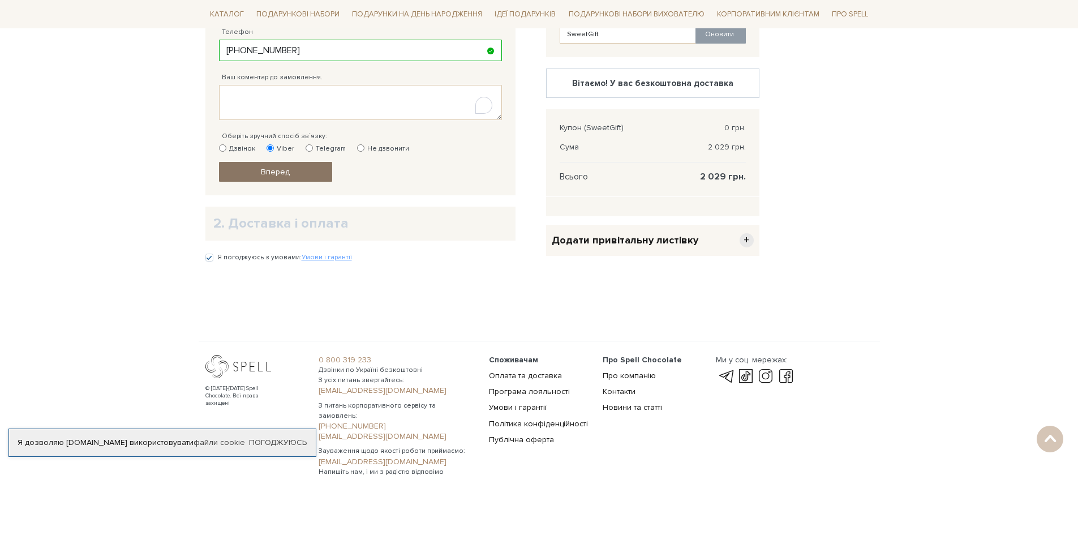
click at [278, 171] on span "Вперед" at bounding box center [275, 172] width 29 height 10
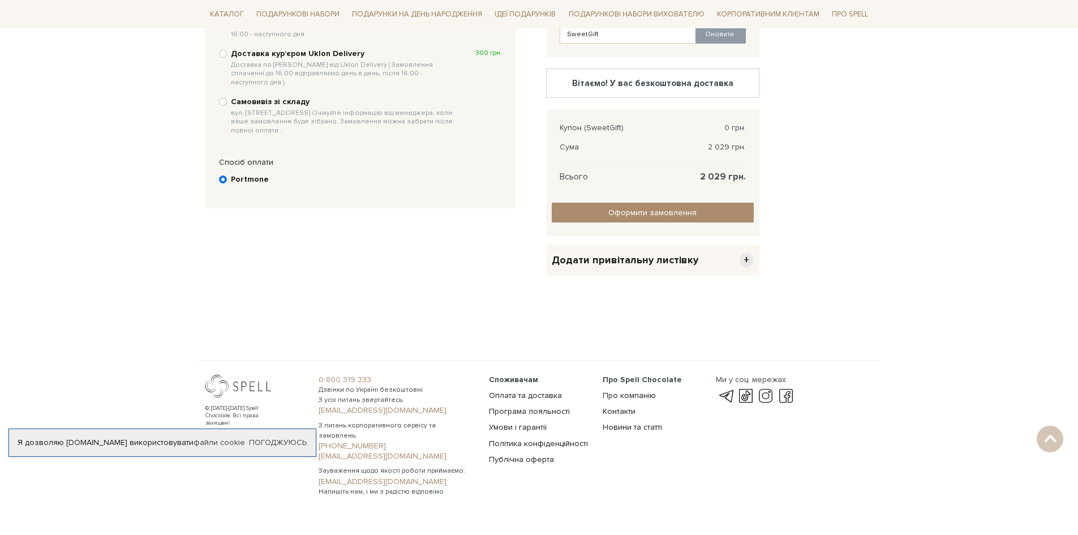
scroll to position [221, 0]
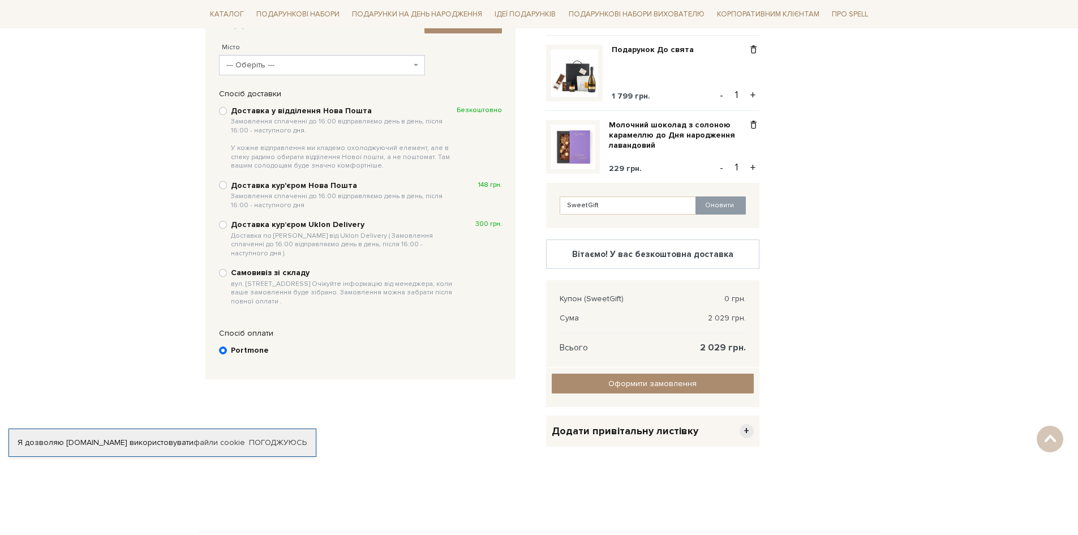
click at [228, 114] on div "Доставка у відділення Нова Пошта Замовлення сплаченні до 16:00 відправляємо ден…" at bounding box center [360, 138] width 283 height 67
click at [220, 110] on input "Доставка у відділення Нова Пошта Замовлення сплаченні до 16:00 відправляємо ден…" at bounding box center [223, 111] width 8 height 8
radio input "true"
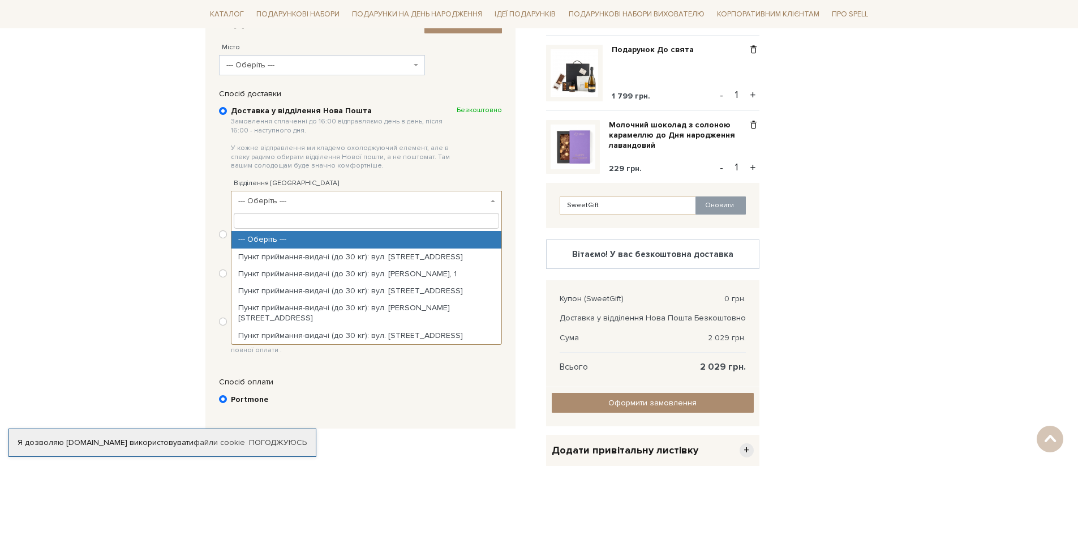
click at [297, 202] on span "--- Оберіть ---" at bounding box center [363, 200] width 250 height 11
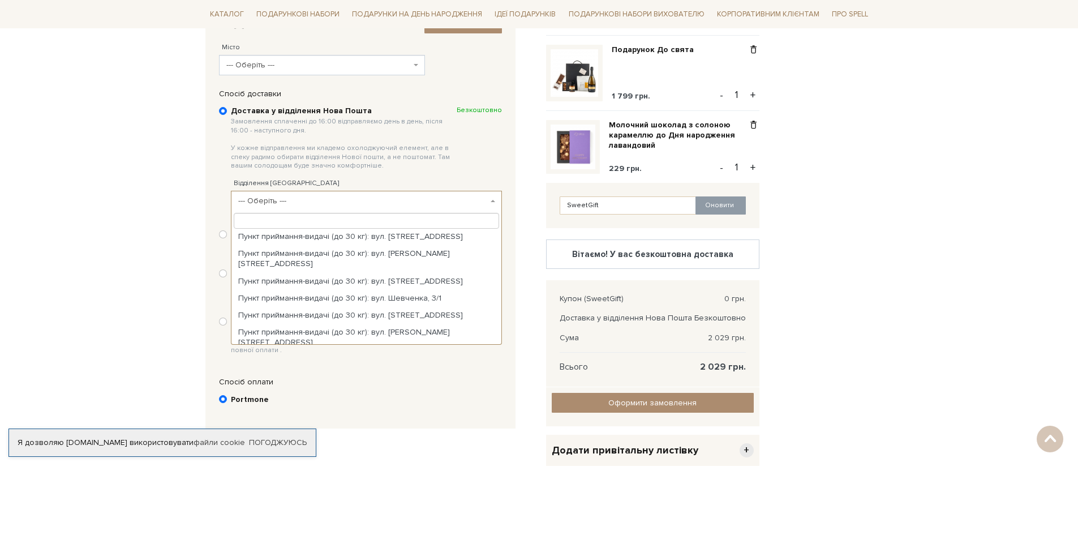
scroll to position [0, 0]
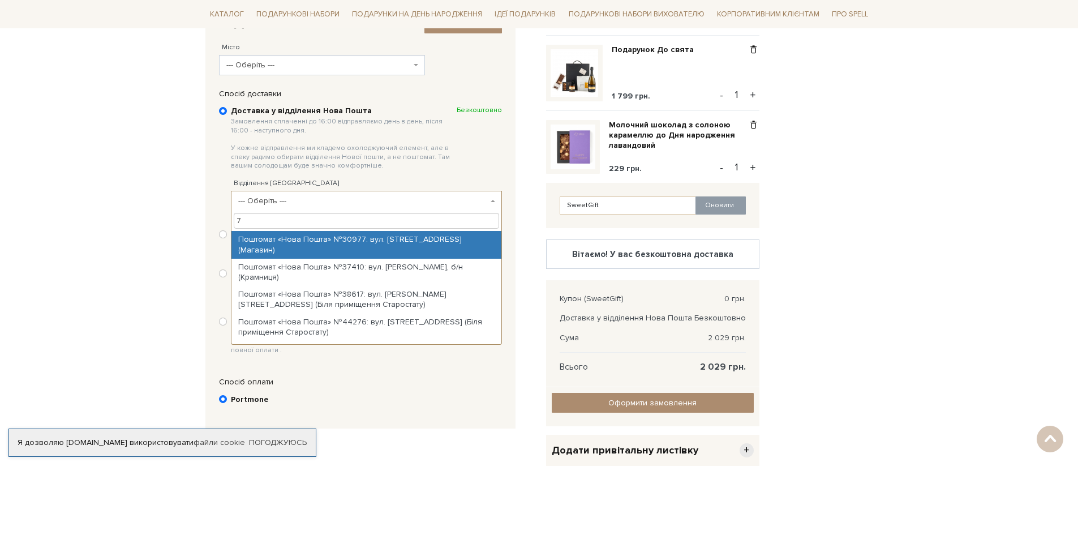
type input "78"
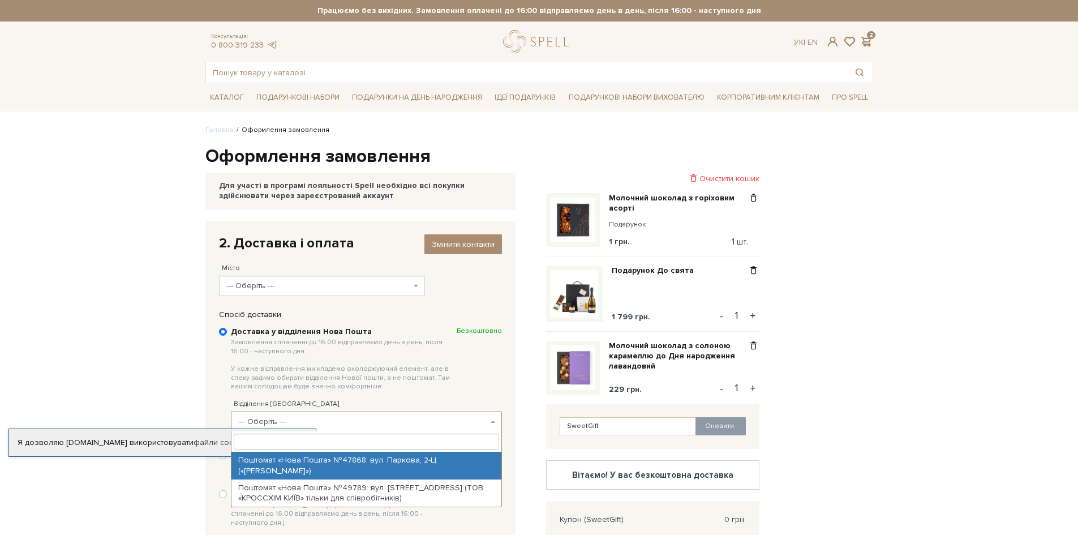
click at [290, 284] on span "--- Оберіть ---" at bounding box center [318, 285] width 185 height 11
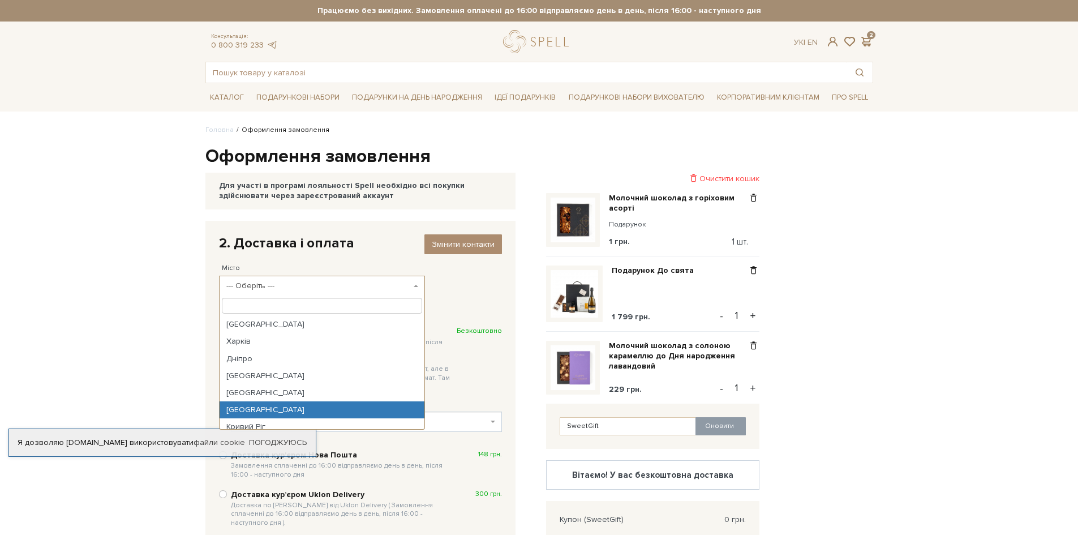
select select "Львів"
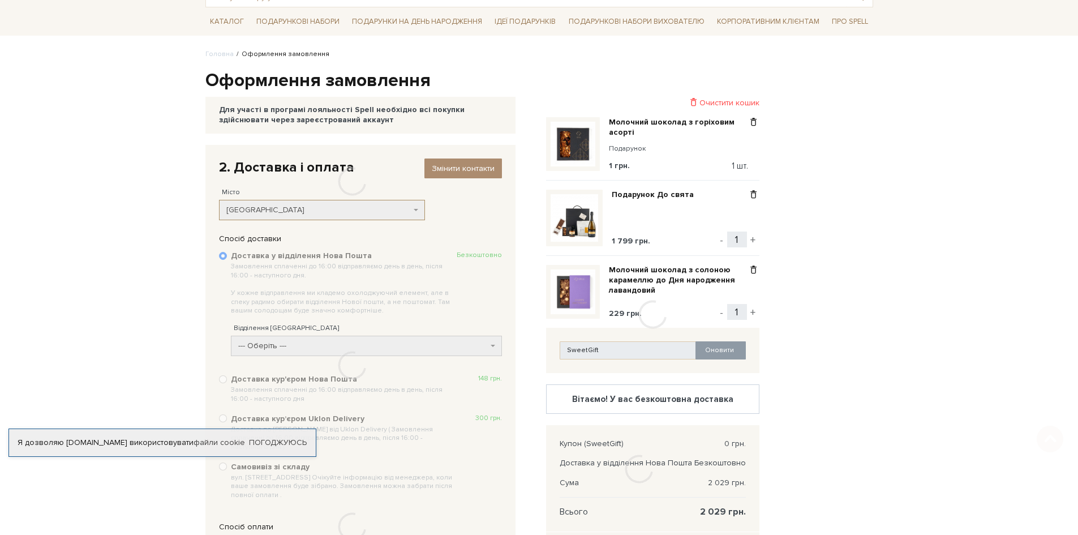
scroll to position [170, 0]
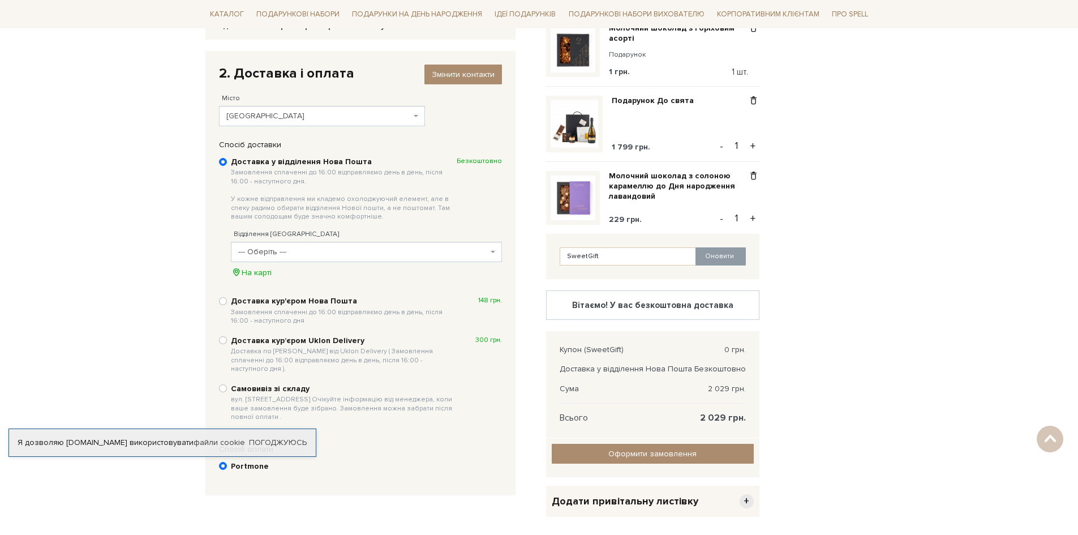
click at [298, 246] on span "--- Оберіть ---" at bounding box center [363, 251] width 250 height 11
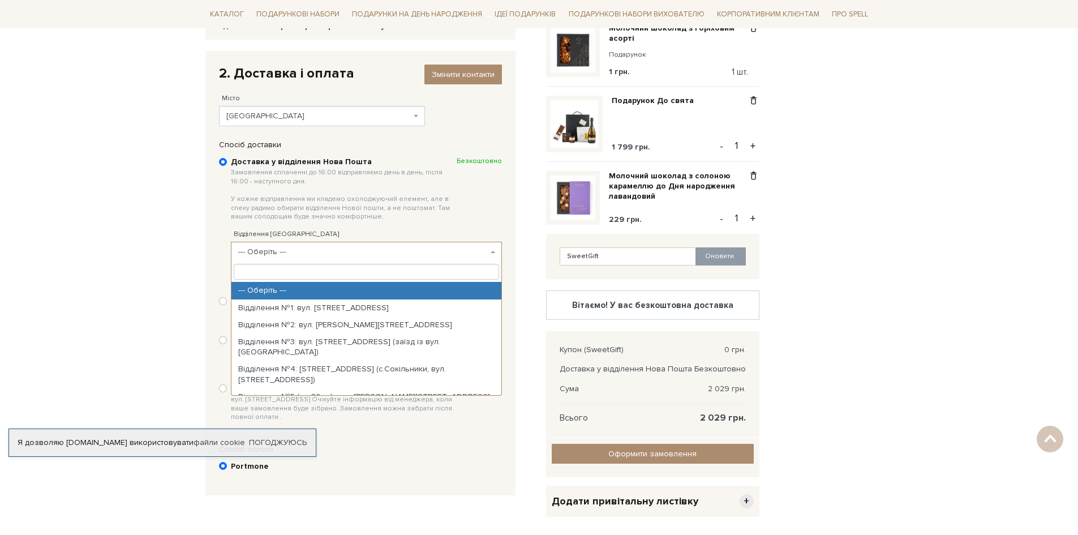
click at [338, 273] on input "search" at bounding box center [366, 272] width 265 height 16
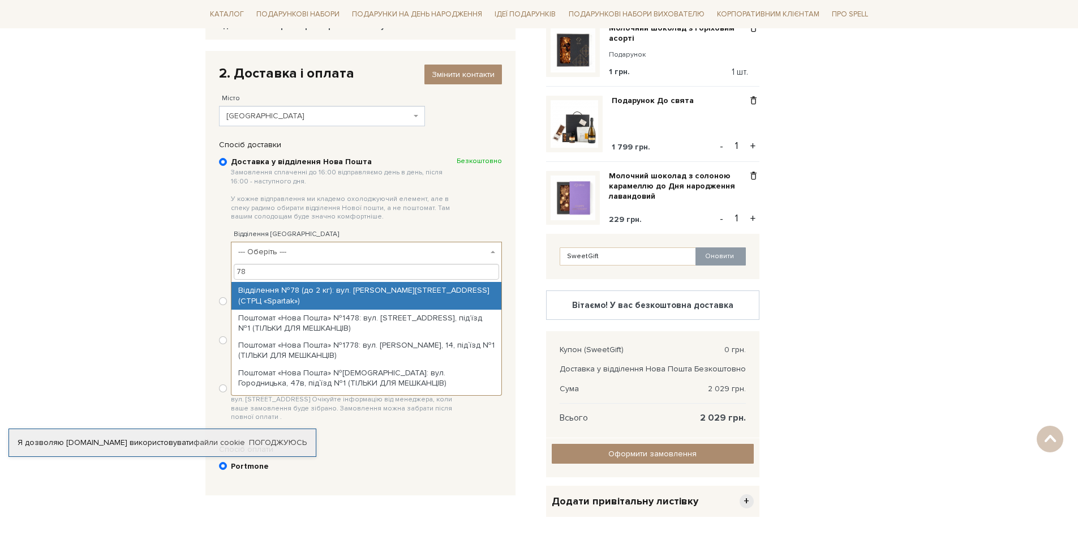
type input "78"
select select "Відділення №78 (до 2 кг): вул. Гетьмана Мазепи, 1б (СТРЦ «Spartak»)"
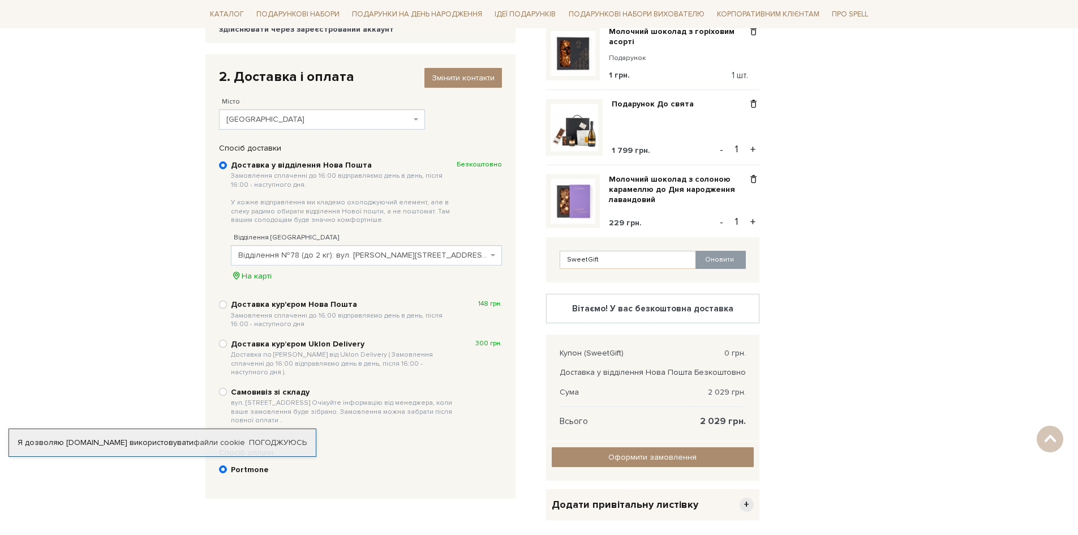
scroll to position [148, 0]
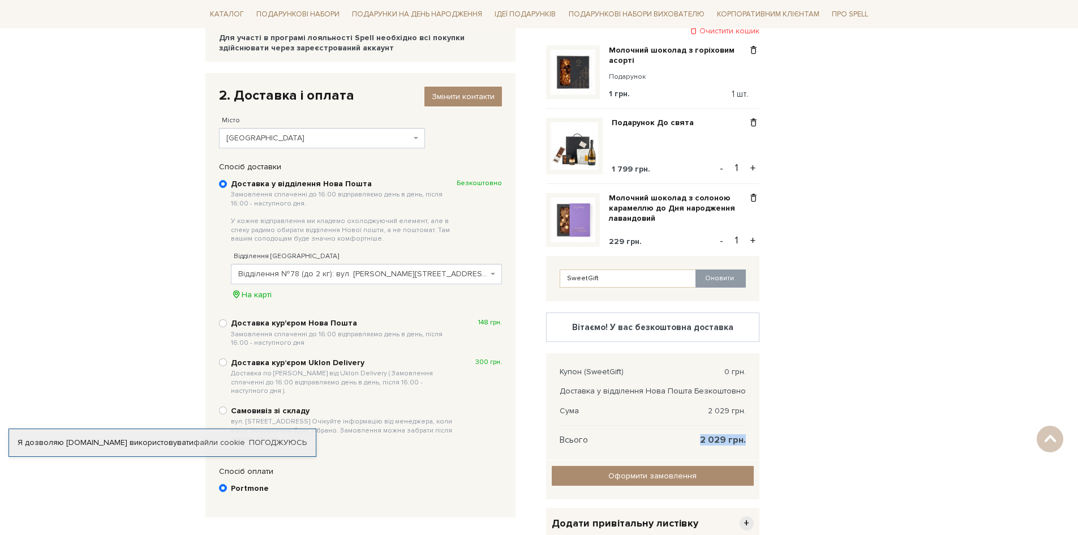
drag, startPoint x: 713, startPoint y: 442, endPoint x: 758, endPoint y: 441, distance: 44.7
click at [758, 441] on div "Купон (SweetGift) 0 грн. Доставка у відділення Нова Пошта Безкоштовно Сума 2 02…" at bounding box center [652, 406] width 213 height 106
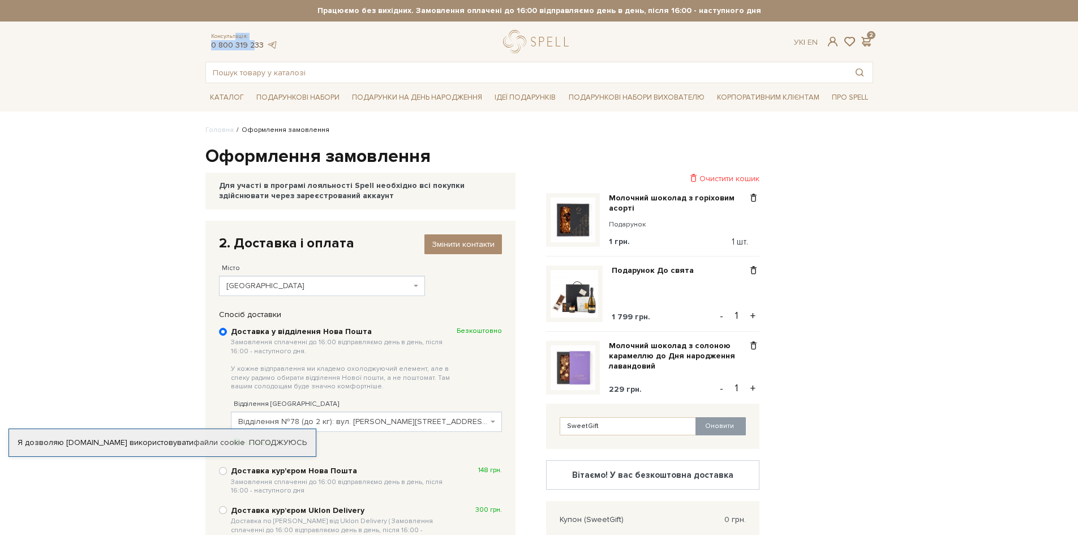
drag, startPoint x: 237, startPoint y: 40, endPoint x: 253, endPoint y: 43, distance: 16.8
click at [253, 43] on div "Консультація: 0 800 319 233" at bounding box center [244, 42] width 78 height 18
click at [210, 43] on div "Консультація: 0 800 319 233" at bounding box center [244, 42] width 78 height 18
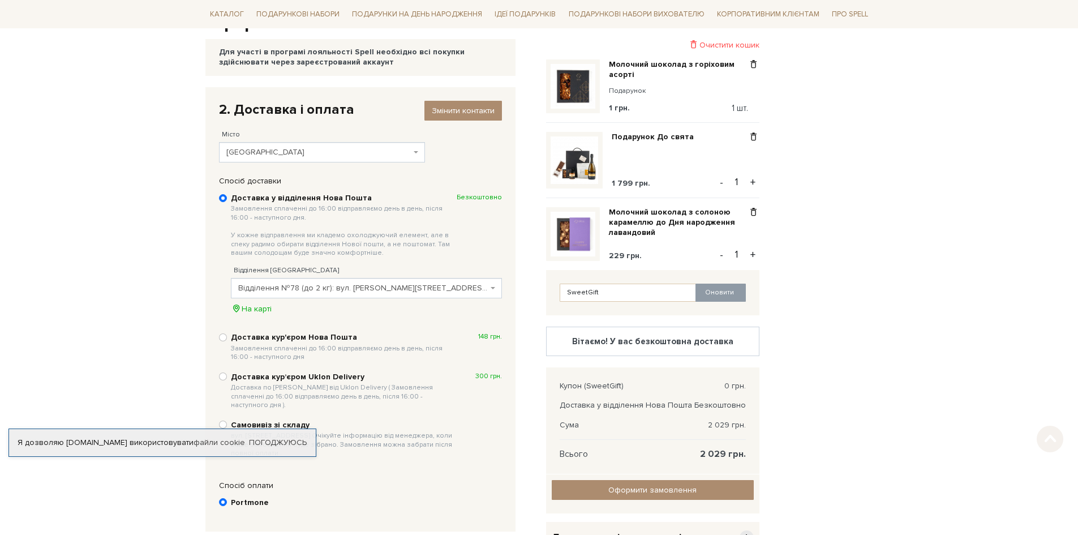
scroll to position [170, 0]
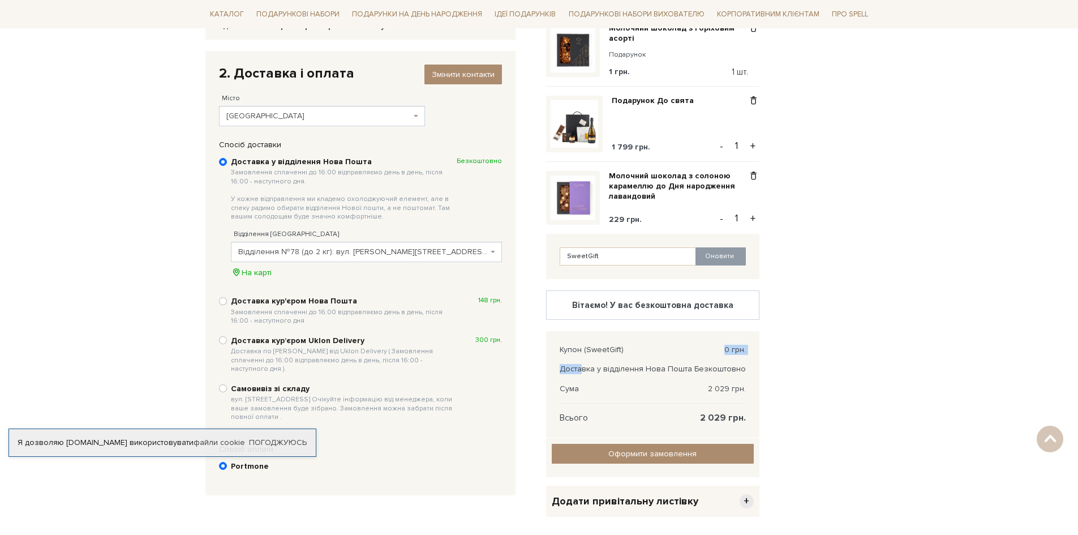
click at [629, 346] on div "Купон (SweetGift) 0 грн. Доставка у відділення Нова Пошта Безкоштовно Сума 2 02…" at bounding box center [652, 384] width 213 height 106
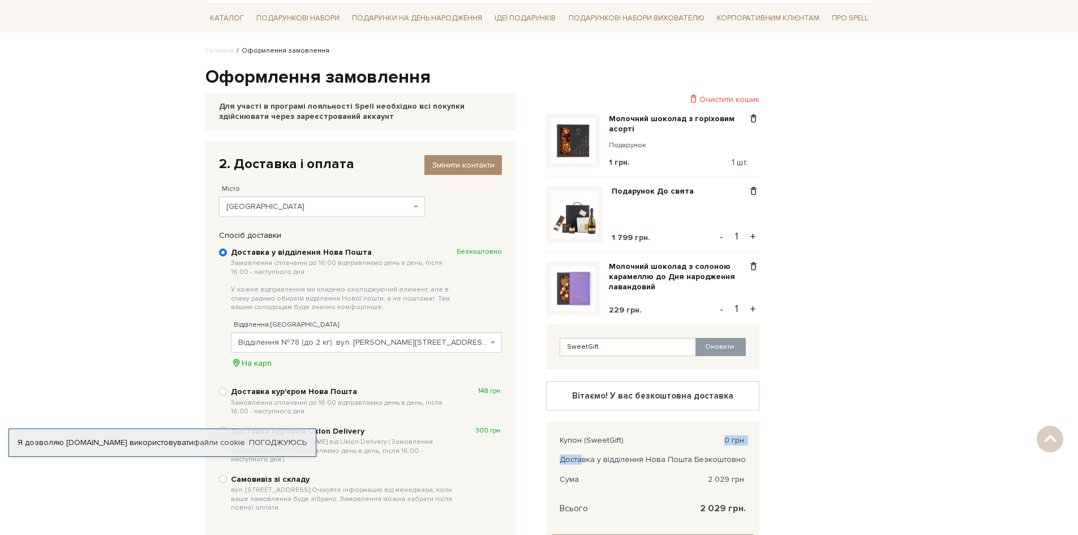
scroll to position [0, 0]
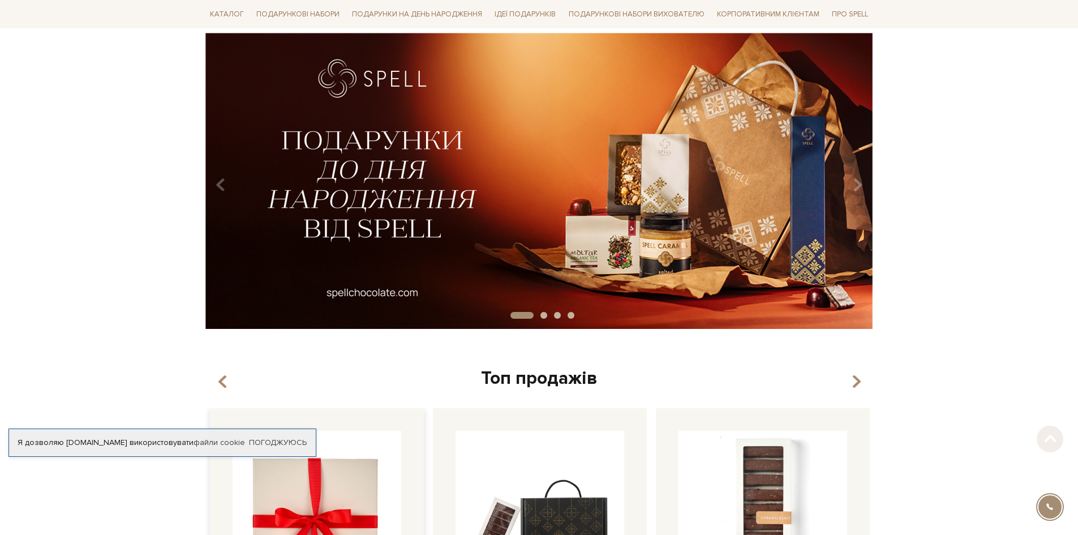
scroll to position [170, 0]
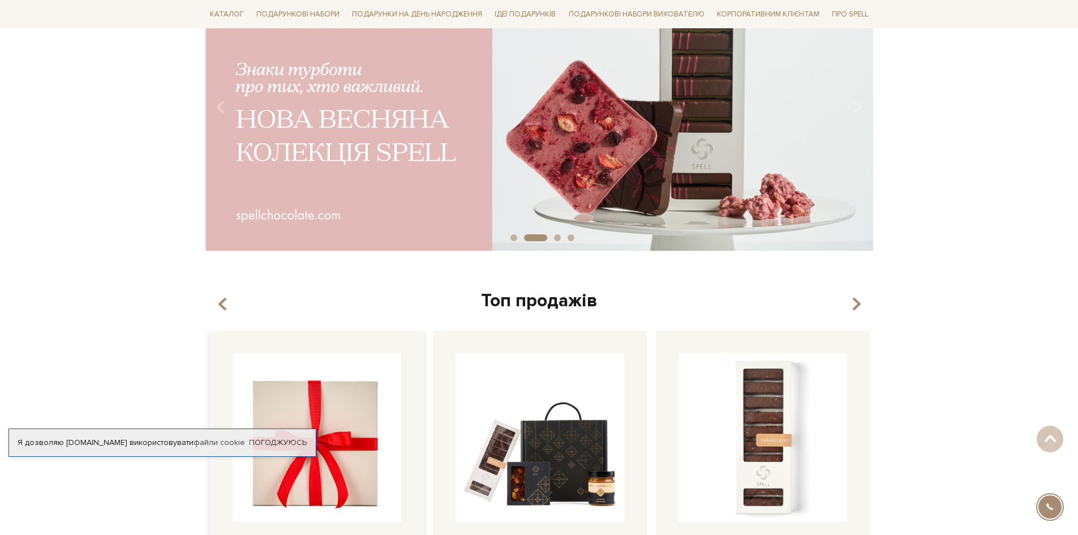
click at [321, 447] on img at bounding box center [317, 437] width 169 height 169
